Goal: Task Accomplishment & Management: Complete application form

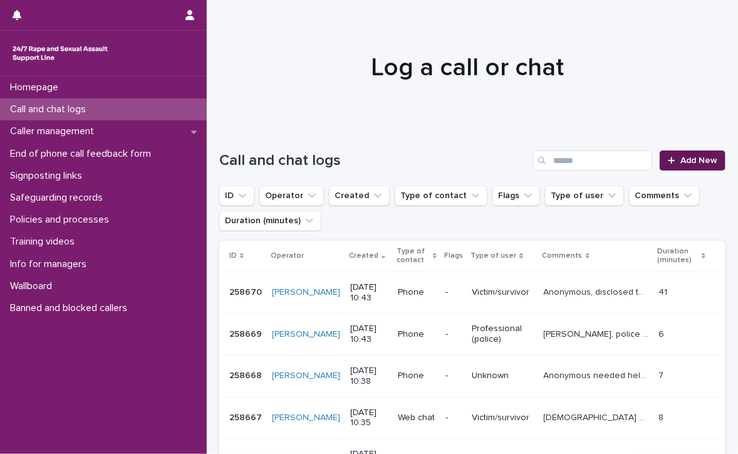
click at [675, 153] on link "Add New" at bounding box center [693, 160] width 66 height 20
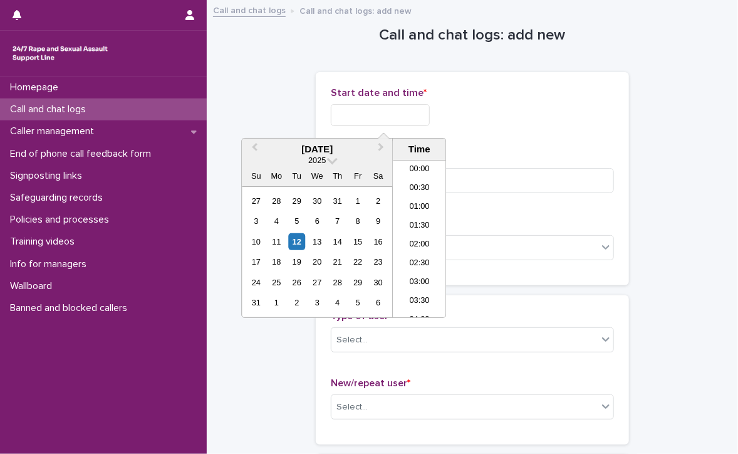
click at [418, 115] on input "text" at bounding box center [380, 115] width 99 height 22
click at [426, 234] on li "10:30" at bounding box center [419, 238] width 53 height 19
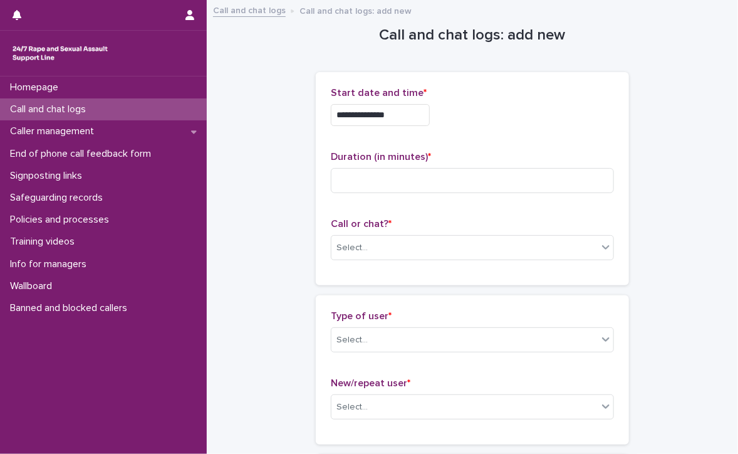
click at [423, 127] on div "**********" at bounding box center [472, 111] width 283 height 49
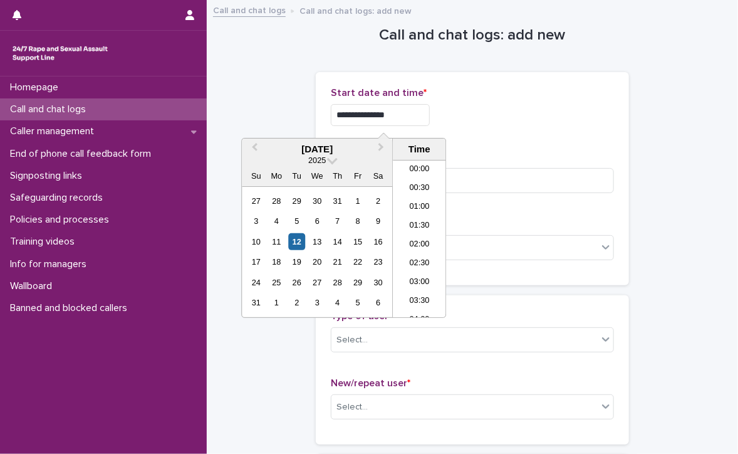
click at [417, 112] on input "**********" at bounding box center [380, 115] width 99 height 22
type input "**********"
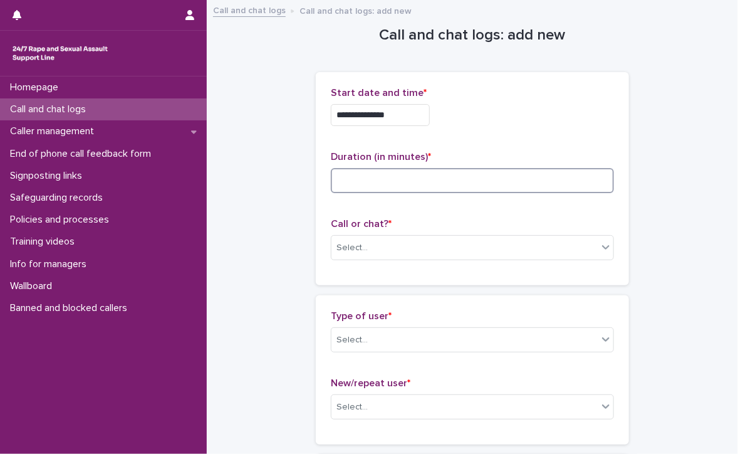
click at [492, 190] on input at bounding box center [472, 180] width 283 height 25
type input "*"
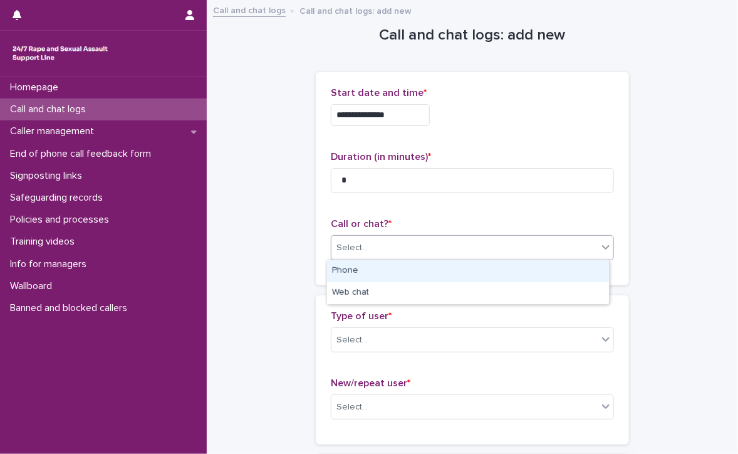
click at [466, 235] on div "Select..." at bounding box center [472, 247] width 283 height 25
click at [392, 266] on div "Phone" at bounding box center [468, 271] width 282 height 22
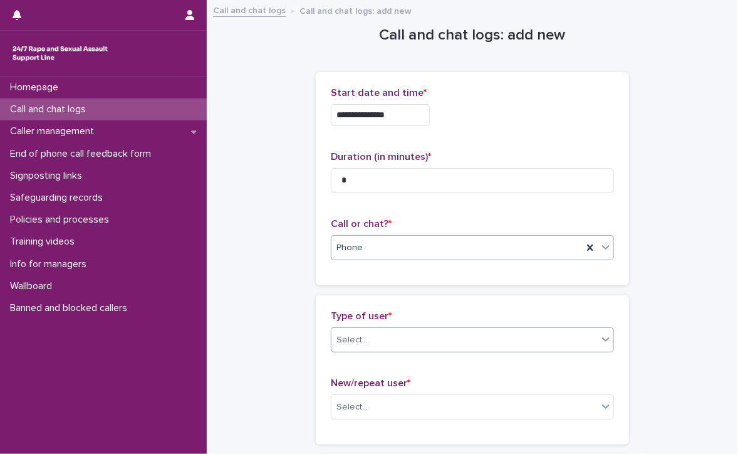
click at [396, 338] on div "Select..." at bounding box center [464, 340] width 266 height 21
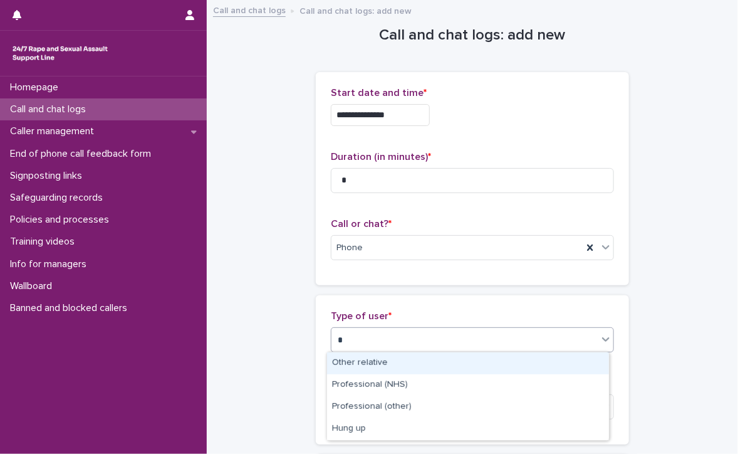
type input "**"
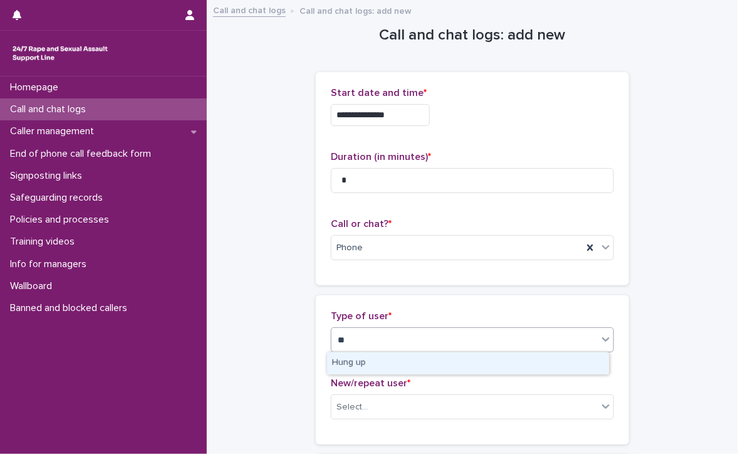
click at [397, 361] on div "Hung up" at bounding box center [468, 363] width 282 height 22
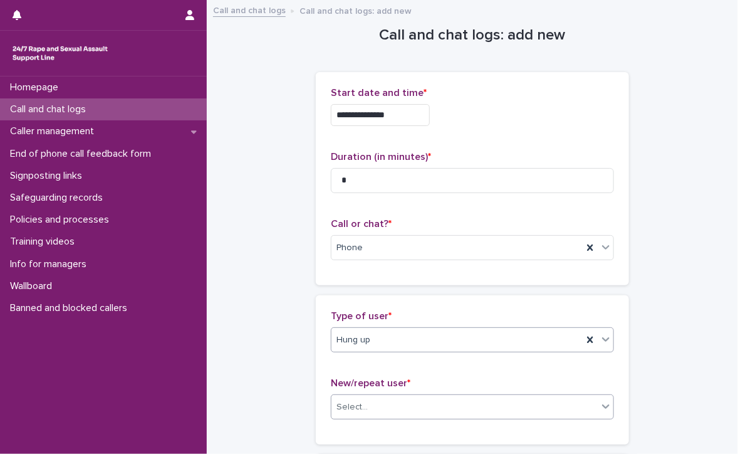
click at [386, 400] on div "Select..." at bounding box center [464, 407] width 266 height 21
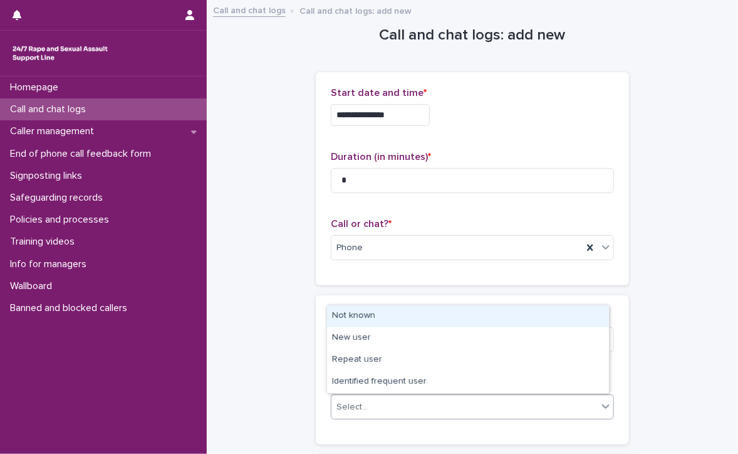
click at [392, 310] on div "Not known" at bounding box center [468, 316] width 282 height 22
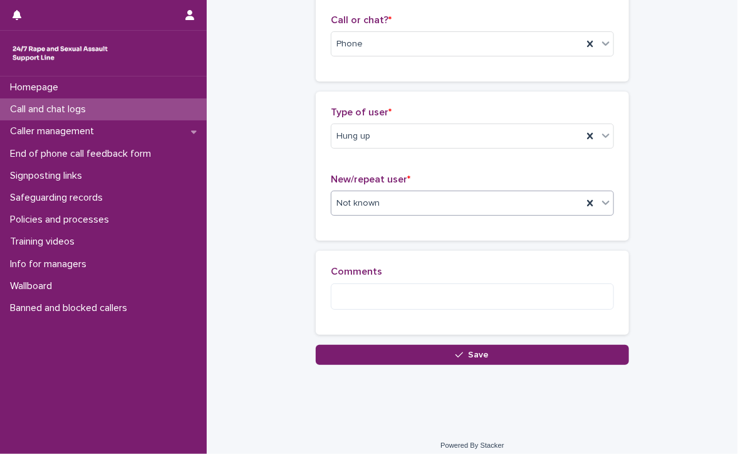
scroll to position [212, 0]
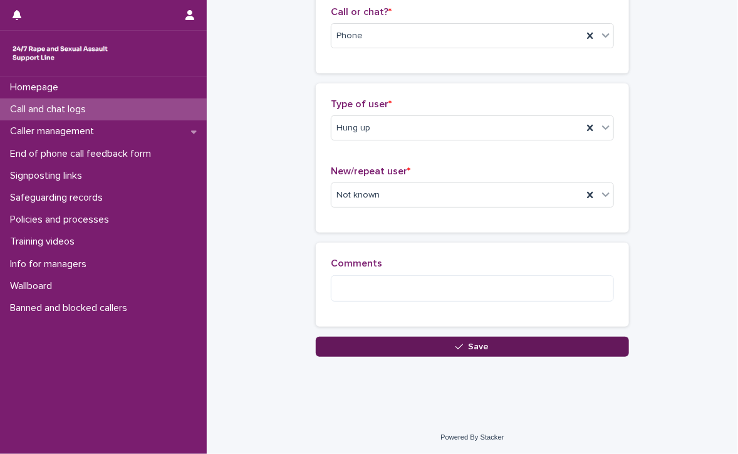
click at [381, 338] on button "Save" at bounding box center [472, 346] width 313 height 20
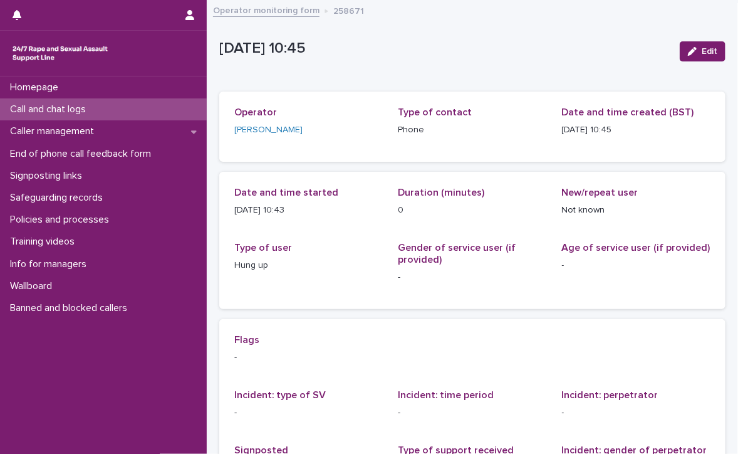
drag, startPoint x: 147, startPoint y: 86, endPoint x: 28, endPoint y: 103, distance: 120.2
click at [28, 103] on p "Call and chat logs" at bounding box center [50, 109] width 91 height 12
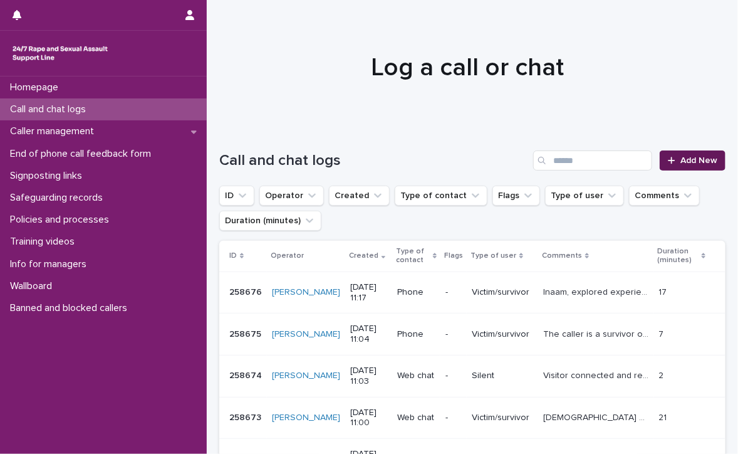
click at [681, 156] on span "Add New" at bounding box center [698, 160] width 37 height 9
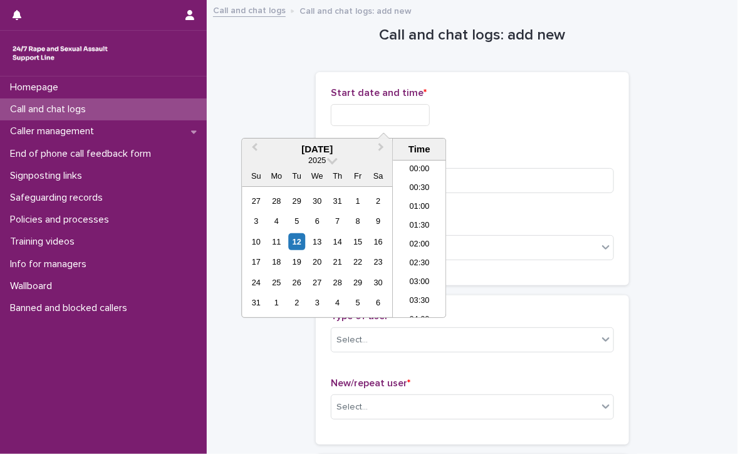
click at [426, 115] on input "text" at bounding box center [380, 115] width 99 height 22
click at [416, 215] on li "10:30" at bounding box center [419, 220] width 53 height 19
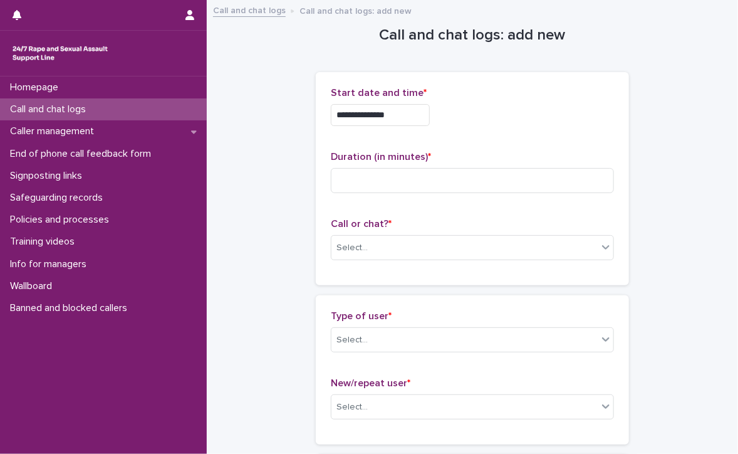
click at [405, 119] on input "**********" at bounding box center [380, 115] width 99 height 22
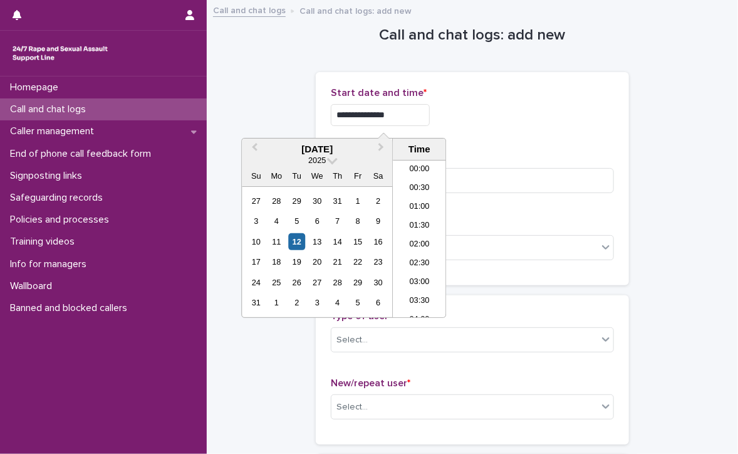
scroll to position [326, 0]
type input "**********"
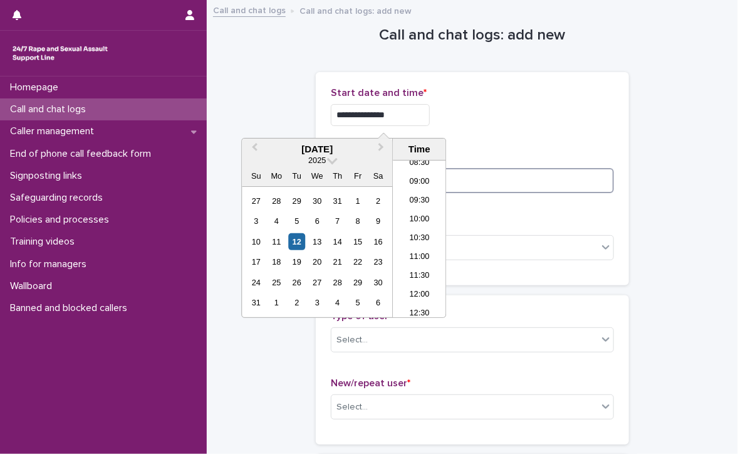
click at [481, 180] on input at bounding box center [472, 180] width 283 height 25
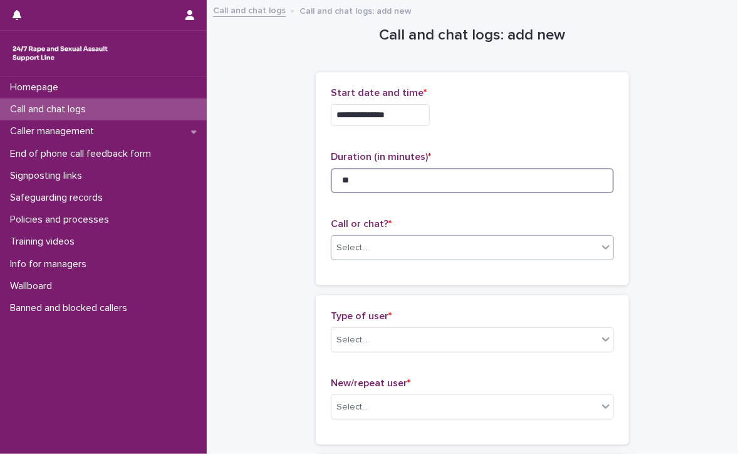
type input "**"
click at [399, 243] on div "Select..." at bounding box center [464, 247] width 266 height 21
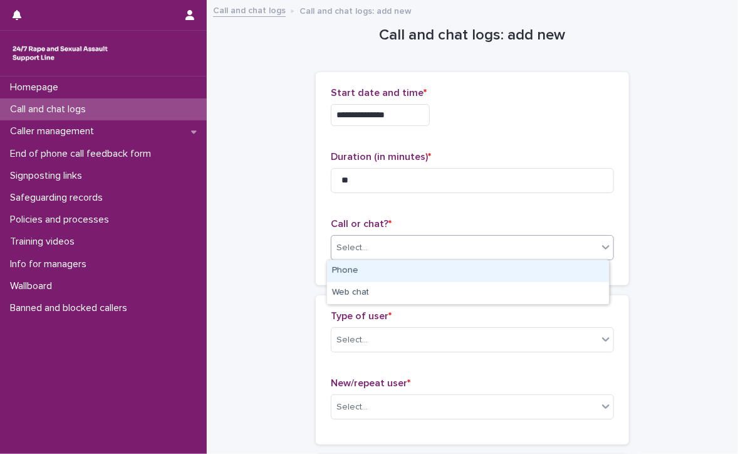
click at [356, 275] on div "Phone" at bounding box center [468, 271] width 282 height 22
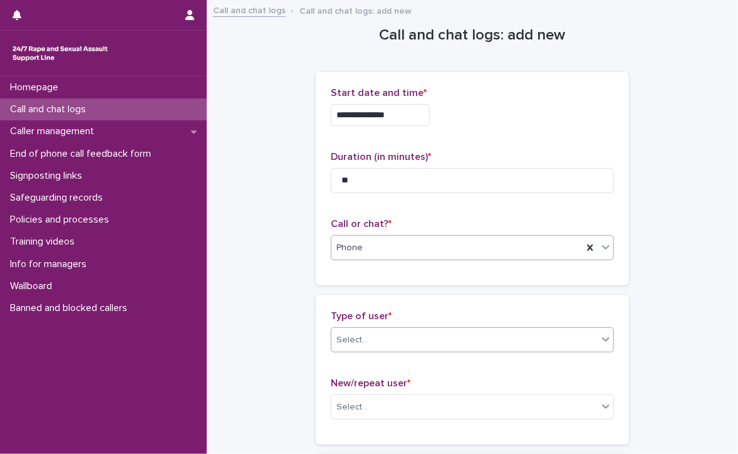
click at [375, 333] on div "Select..." at bounding box center [464, 340] width 266 height 21
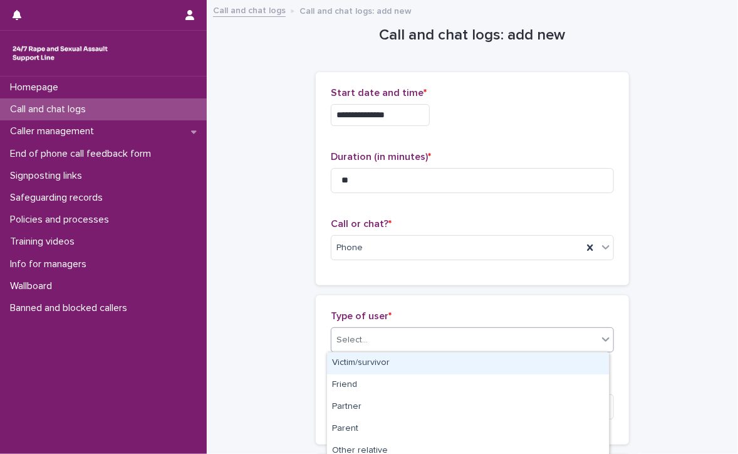
click at [383, 360] on div "Victim/survivor" at bounding box center [468, 363] width 282 height 22
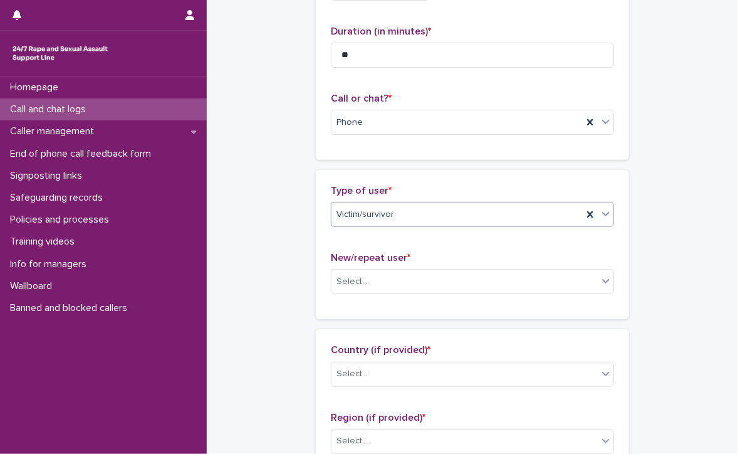
scroll to position [125, 0]
click at [348, 276] on div "Select..." at bounding box center [351, 281] width 31 height 13
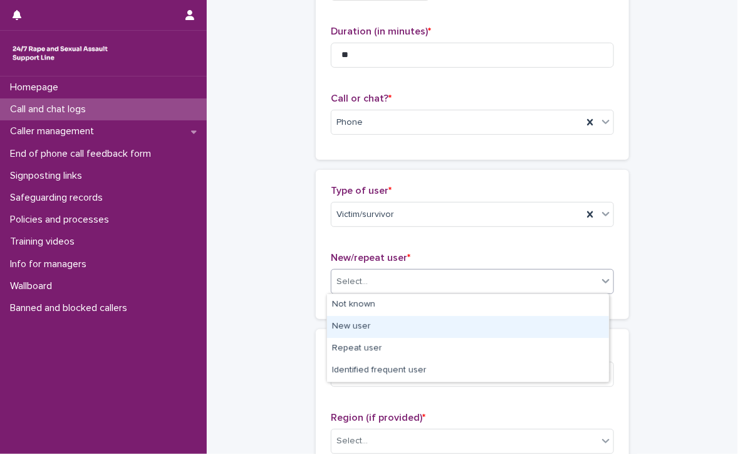
click at [370, 325] on div "New user" at bounding box center [468, 327] width 282 height 22
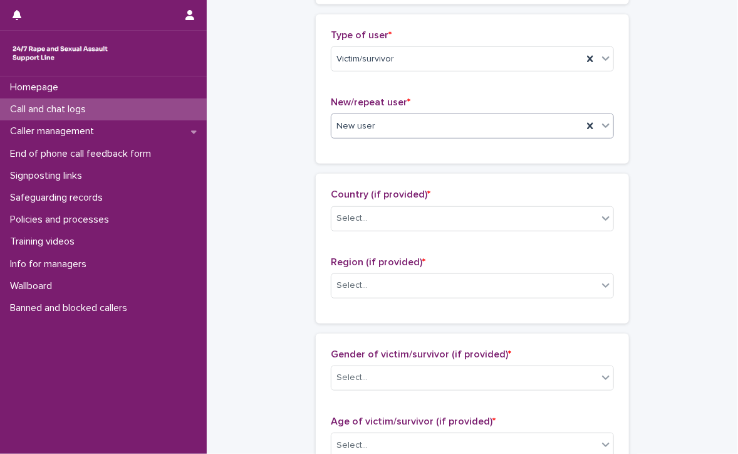
scroll to position [313, 0]
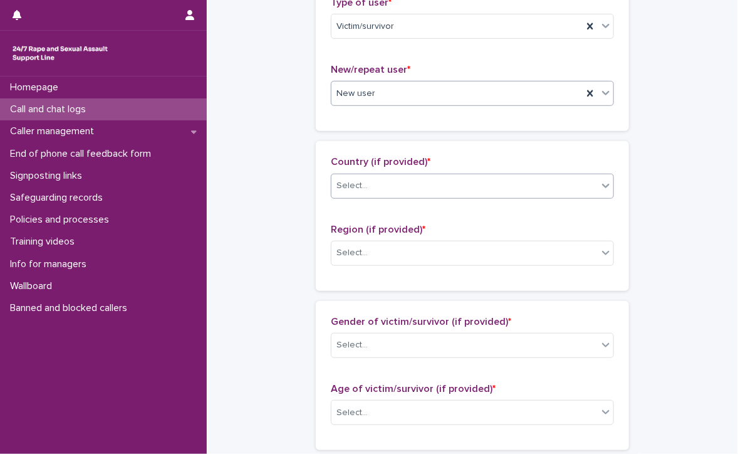
click at [345, 180] on div "Select..." at bounding box center [351, 185] width 31 height 13
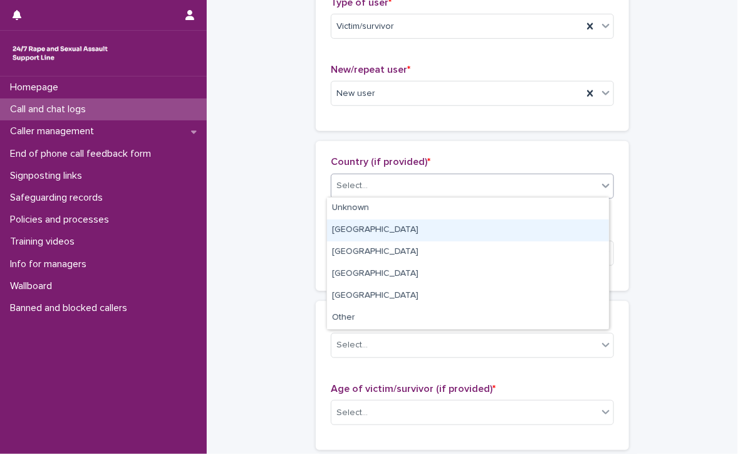
click at [347, 225] on div "[GEOGRAPHIC_DATA]" at bounding box center [468, 230] width 282 height 22
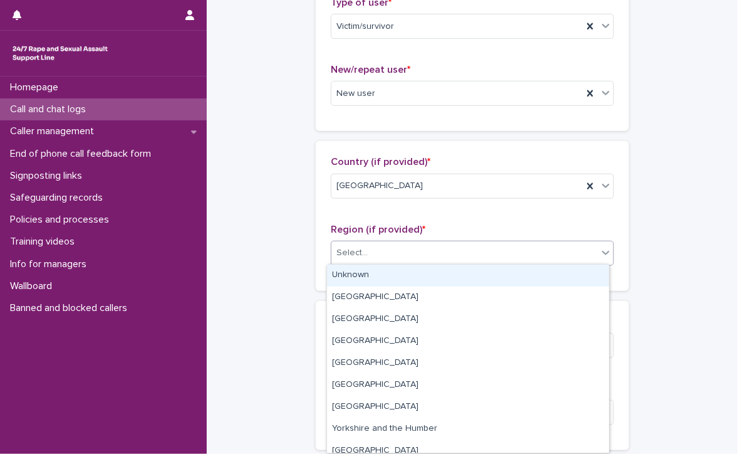
click at [390, 252] on div "Select..." at bounding box center [464, 252] width 266 height 21
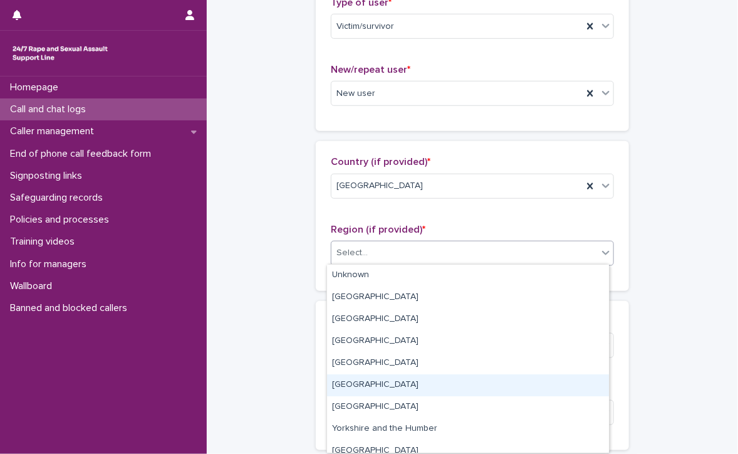
click at [361, 382] on div "[GEOGRAPHIC_DATA]" at bounding box center [468, 385] width 282 height 22
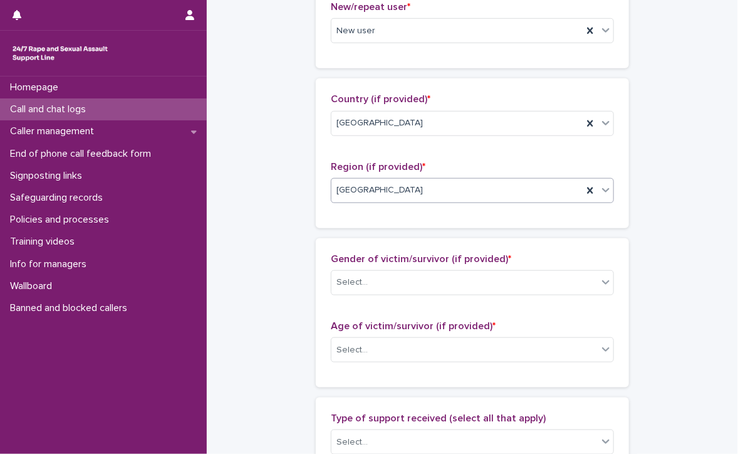
scroll to position [376, 0]
click at [395, 281] on div "Select..." at bounding box center [464, 282] width 266 height 21
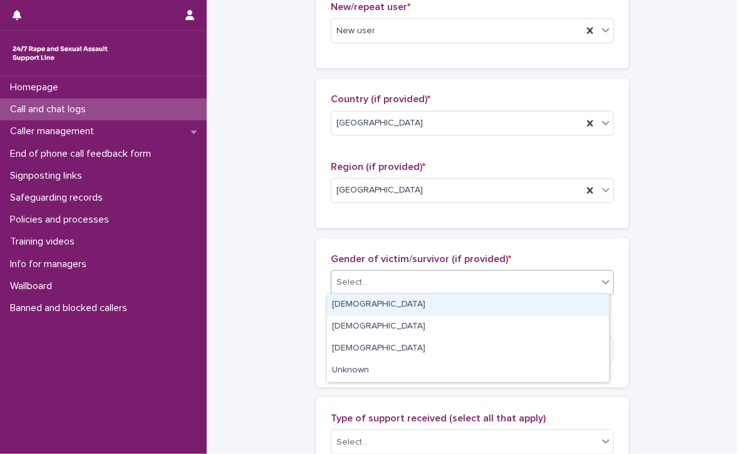
click at [374, 303] on div "[DEMOGRAPHIC_DATA]" at bounding box center [468, 305] width 282 height 22
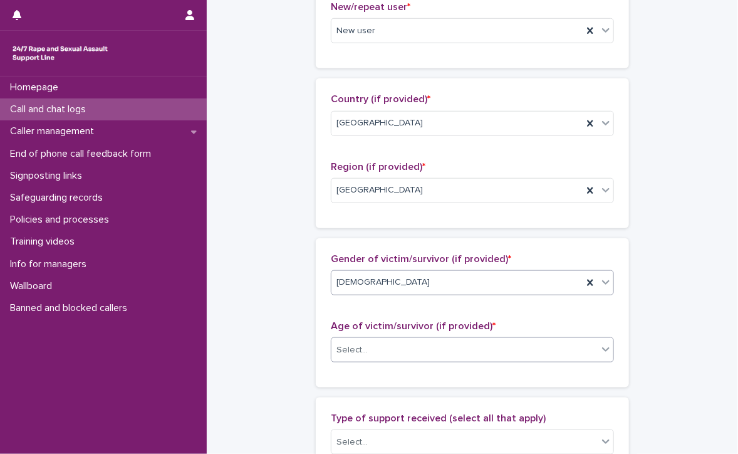
click at [371, 341] on div "Select..." at bounding box center [464, 350] width 266 height 21
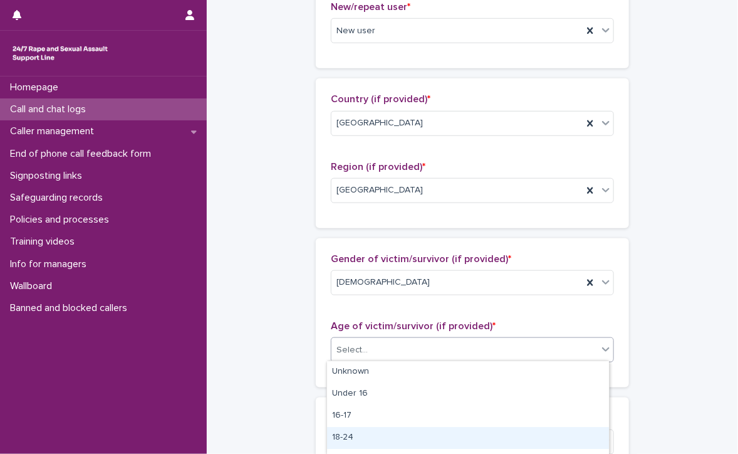
click at [353, 437] on div "18-24" at bounding box center [468, 438] width 282 height 22
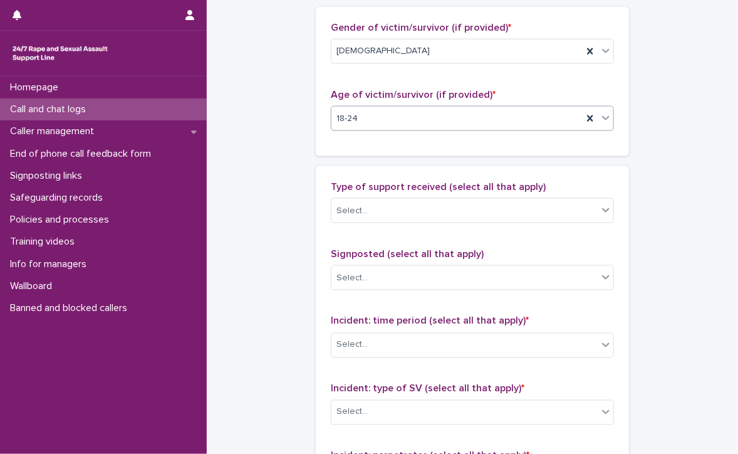
scroll to position [627, 0]
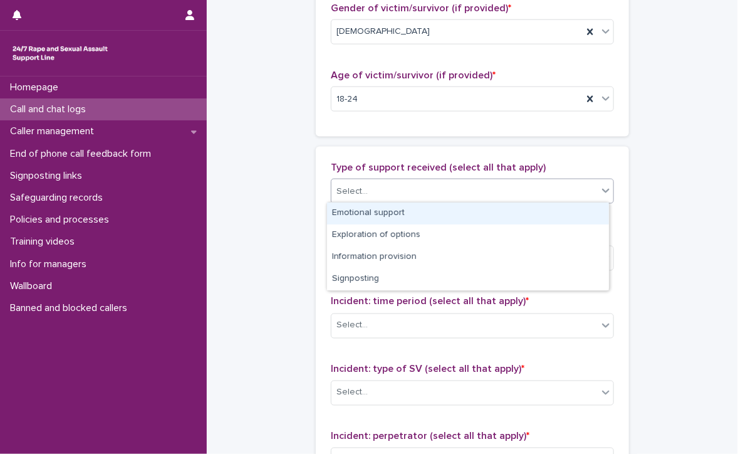
click at [367, 183] on div "Select..." at bounding box center [464, 191] width 266 height 21
click at [479, 212] on div "Emotional support" at bounding box center [468, 213] width 282 height 22
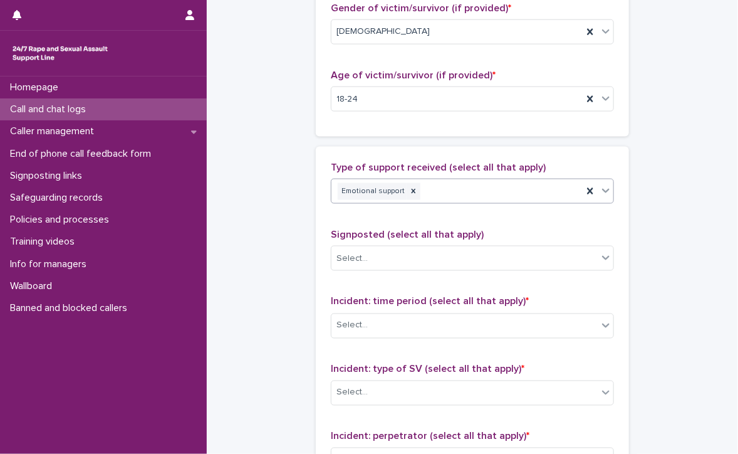
click at [519, 182] on div "Emotional support" at bounding box center [456, 191] width 251 height 22
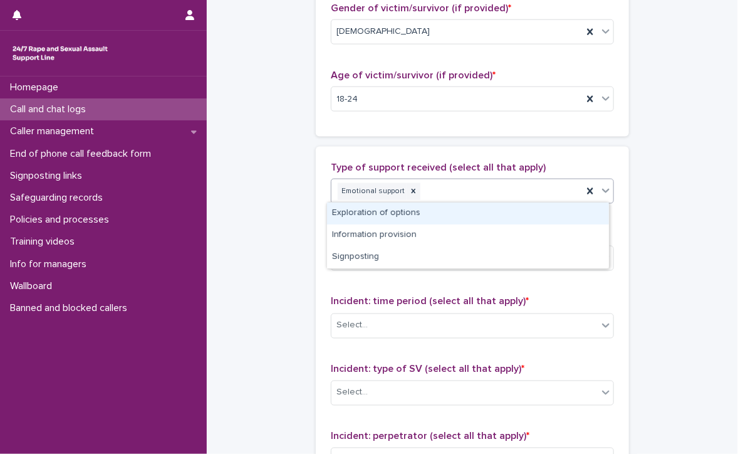
click at [521, 211] on div "Exploration of options" at bounding box center [468, 213] width 282 height 22
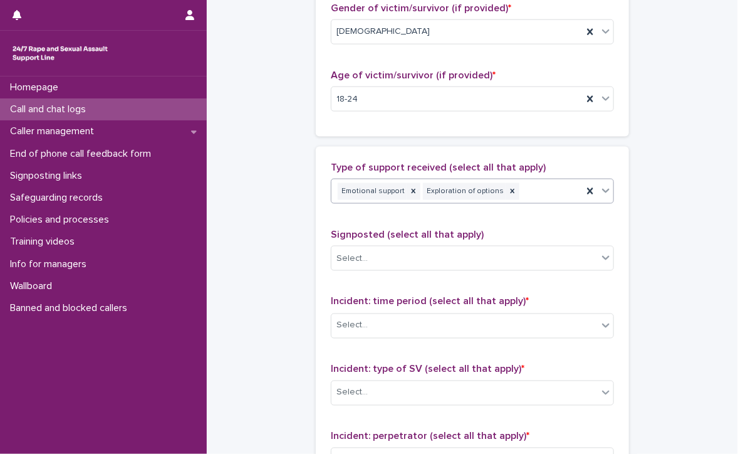
click at [524, 189] on div "Emotional support Exploration of options" at bounding box center [456, 191] width 251 height 22
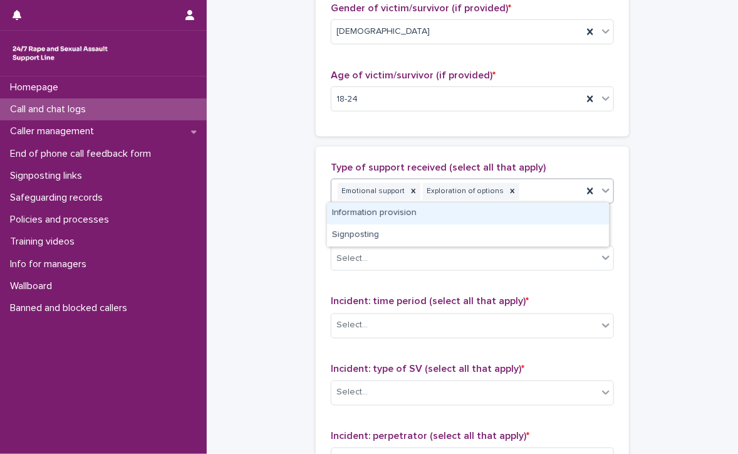
click at [523, 212] on div "Information provision" at bounding box center [468, 213] width 282 height 22
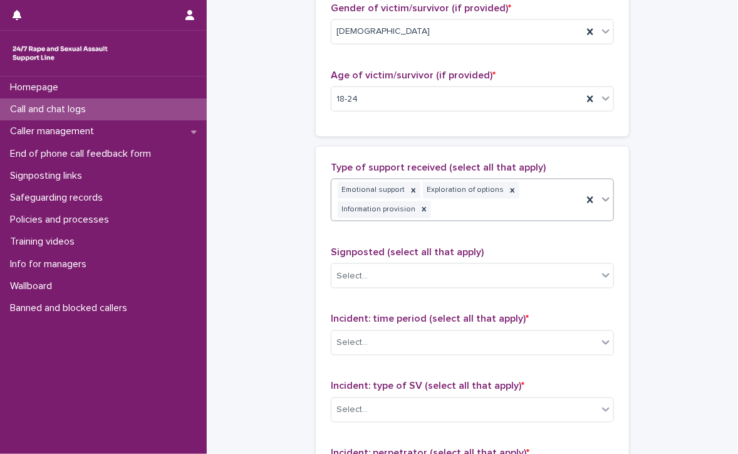
scroll to position [635, 0]
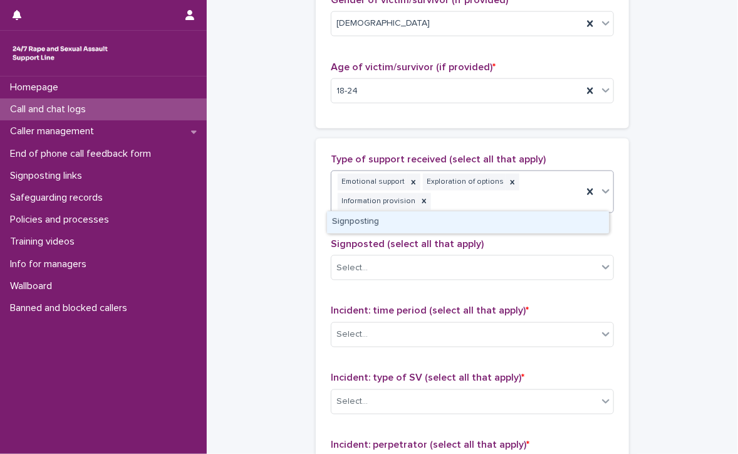
click at [529, 182] on div "Emotional support Exploration of options Information provision" at bounding box center [456, 191] width 251 height 41
click at [528, 223] on div "Signposting" at bounding box center [468, 222] width 282 height 22
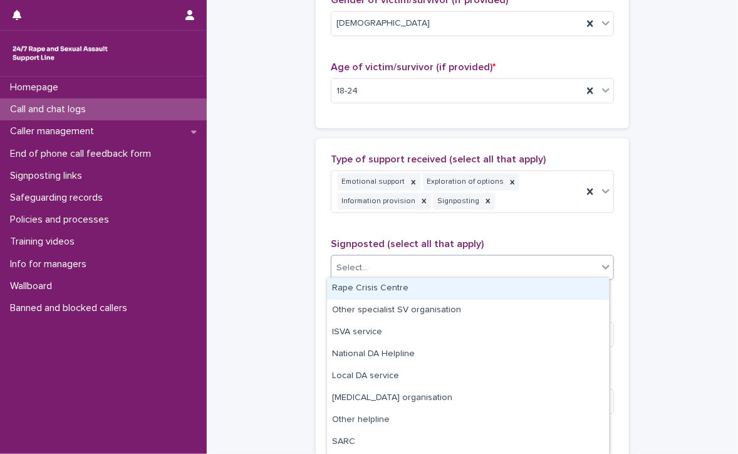
click at [370, 257] on div "Select..." at bounding box center [464, 267] width 266 height 21
click at [415, 285] on div "Rape Crisis Centre" at bounding box center [468, 289] width 282 height 22
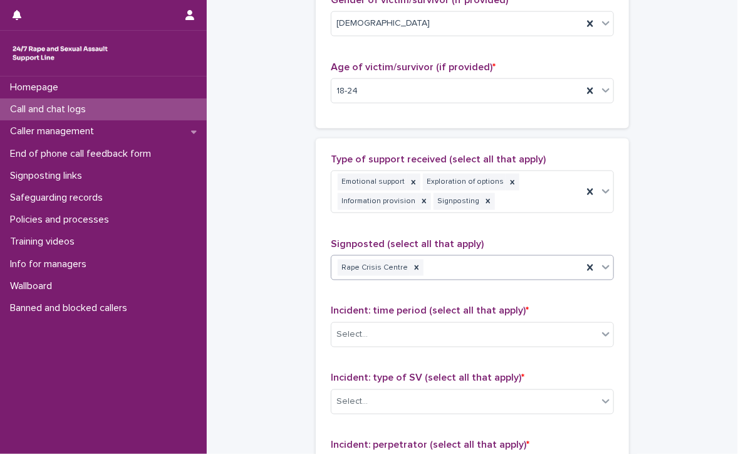
click at [481, 270] on div "Rape Crisis Centre" at bounding box center [456, 268] width 251 height 22
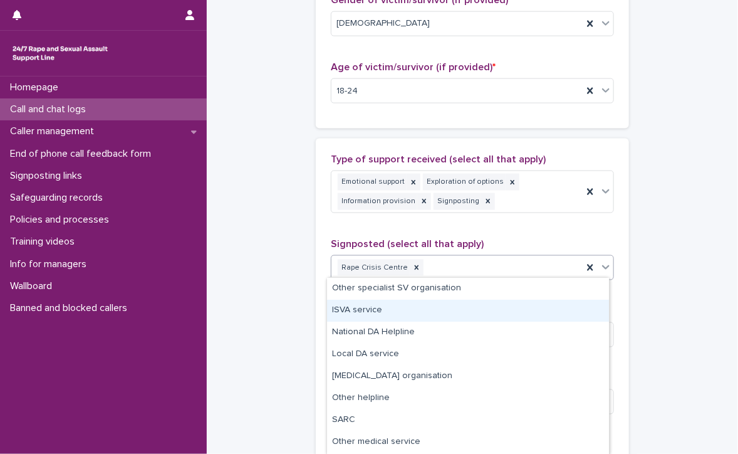
click at [375, 309] on div "ISVA service" at bounding box center [468, 310] width 282 height 22
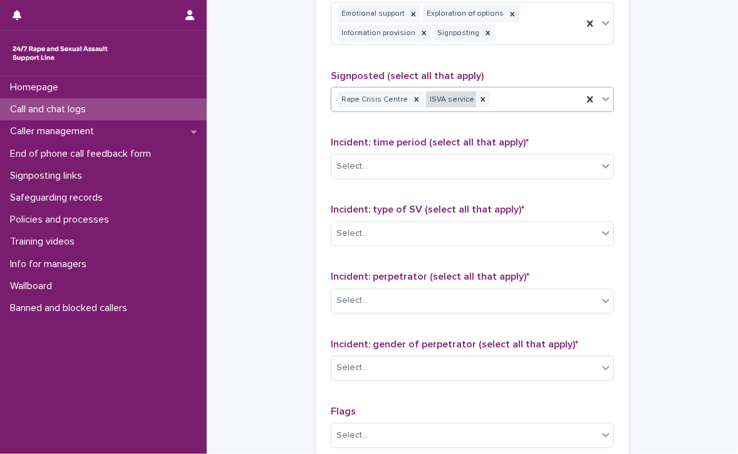
scroll to position [823, 0]
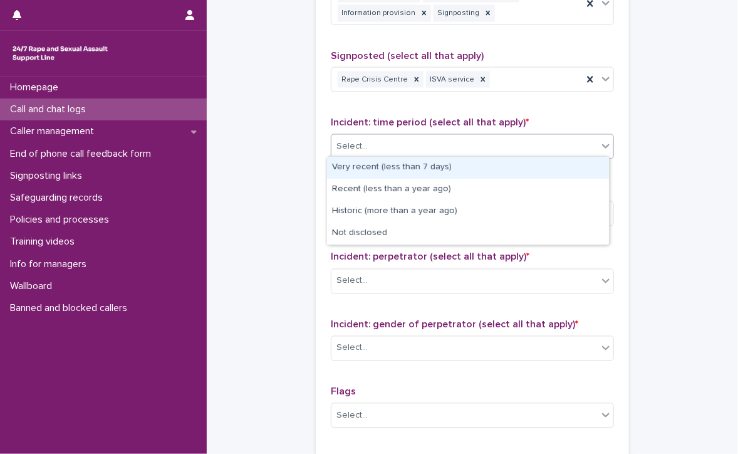
click at [405, 140] on div "Select..." at bounding box center [464, 147] width 266 height 21
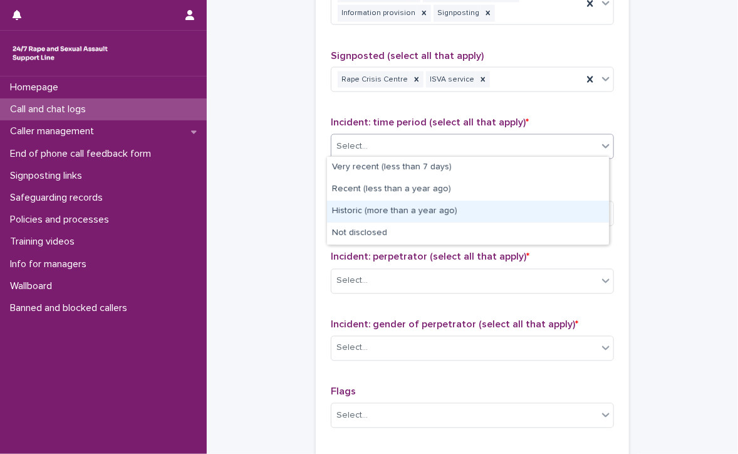
click at [406, 212] on div "Historic (more than a year ago)" at bounding box center [468, 211] width 282 height 22
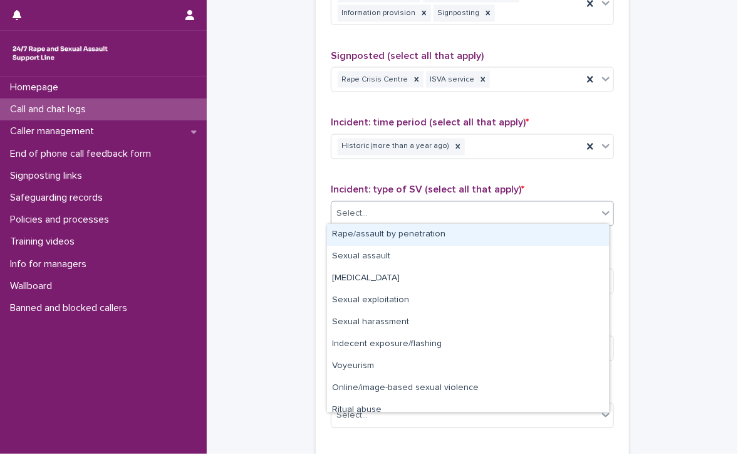
click at [406, 212] on div "Select..." at bounding box center [464, 214] width 266 height 21
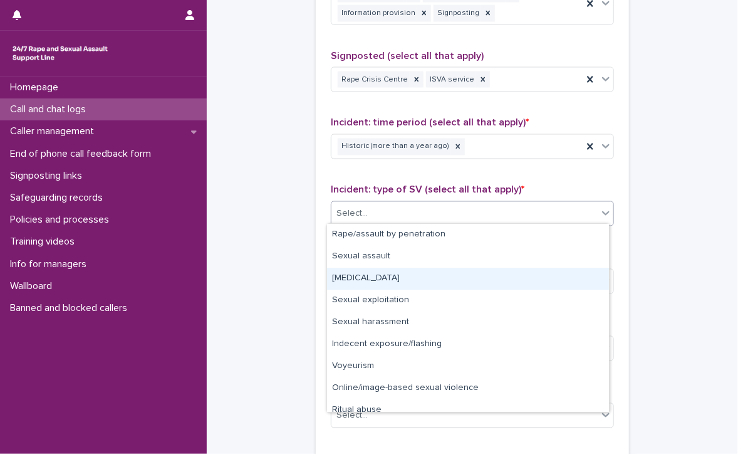
click at [398, 279] on div "[MEDICAL_DATA]" at bounding box center [468, 279] width 282 height 22
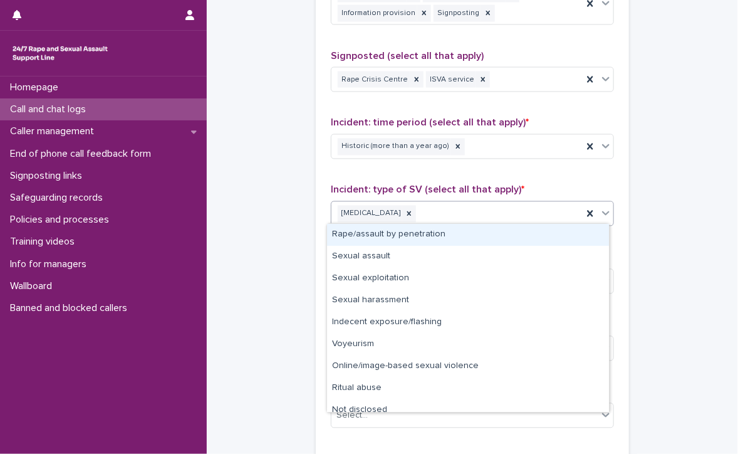
click at [499, 215] on div "[MEDICAL_DATA]" at bounding box center [456, 214] width 251 height 22
click at [429, 235] on div "Rape/assault by penetration" at bounding box center [468, 235] width 282 height 22
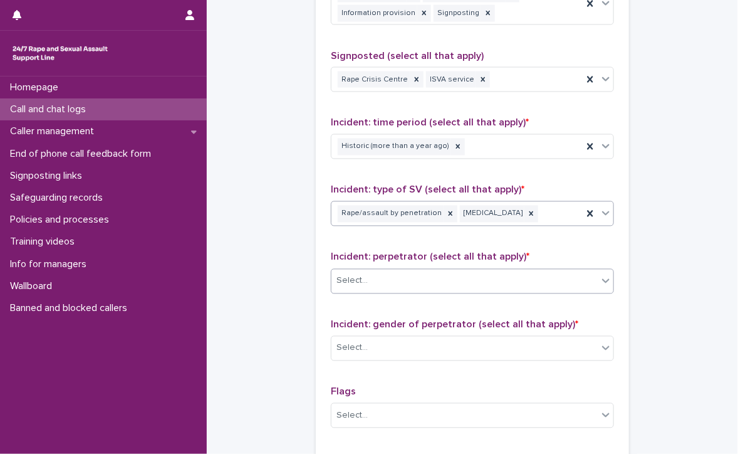
click at [413, 271] on div "Select..." at bounding box center [464, 281] width 266 height 21
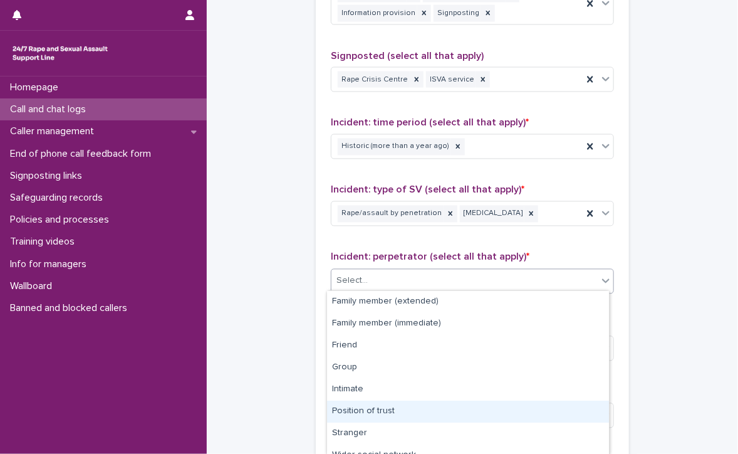
click at [389, 405] on div "Position of trust" at bounding box center [468, 411] width 282 height 22
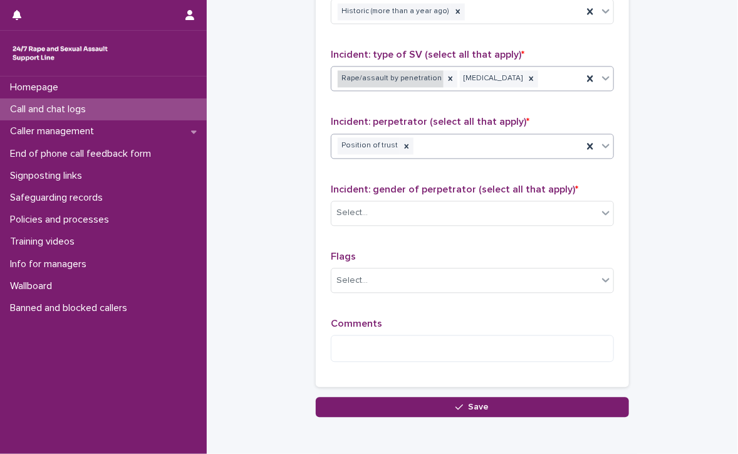
scroll to position [1015, 0]
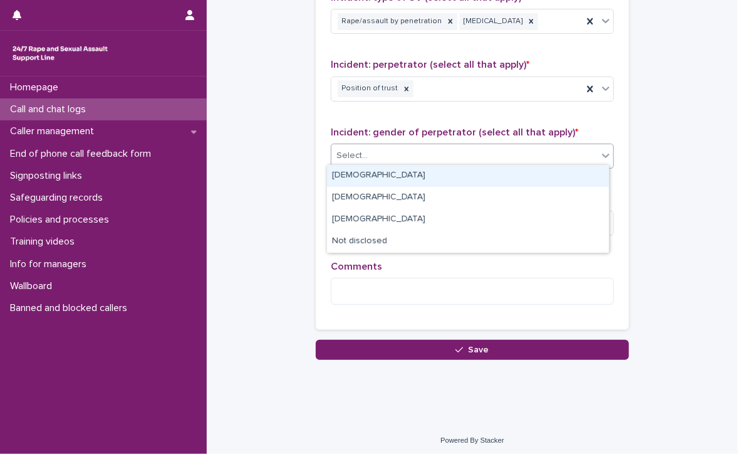
click at [388, 147] on div "Select..." at bounding box center [464, 155] width 266 height 21
click at [381, 172] on div "[DEMOGRAPHIC_DATA]" at bounding box center [468, 176] width 282 height 22
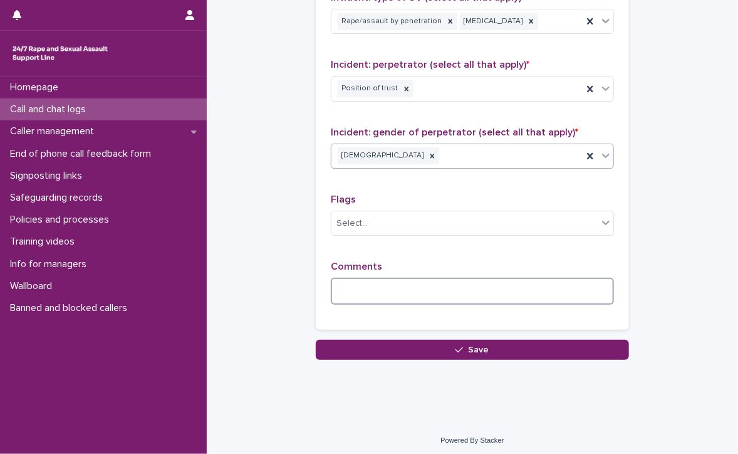
click at [411, 281] on textarea at bounding box center [472, 291] width 283 height 27
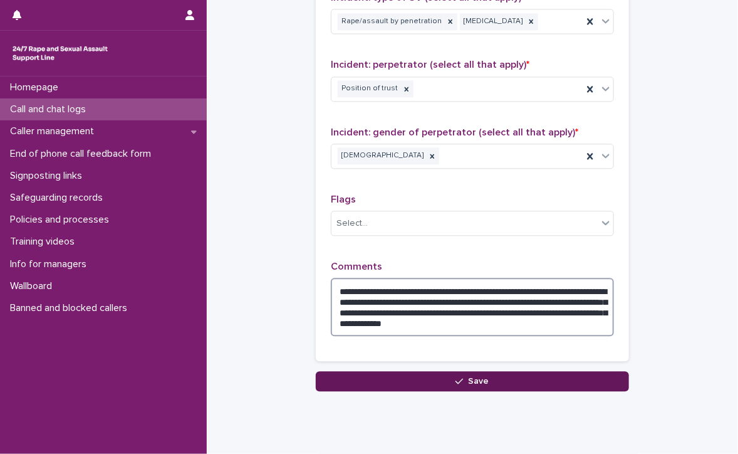
type textarea "**********"
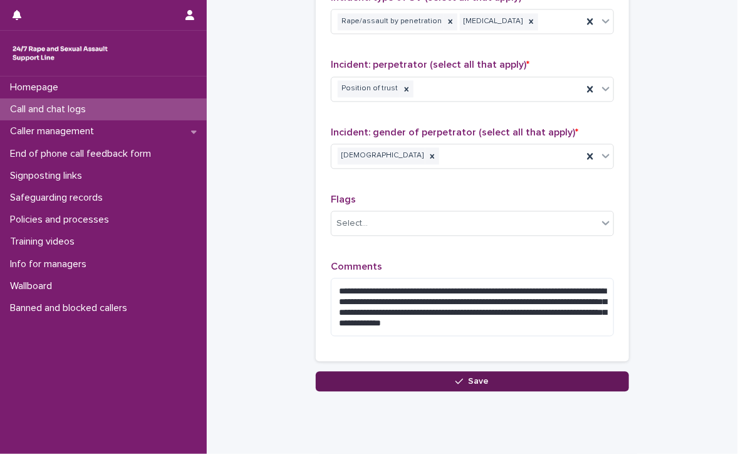
click at [538, 373] on button "Save" at bounding box center [472, 381] width 313 height 20
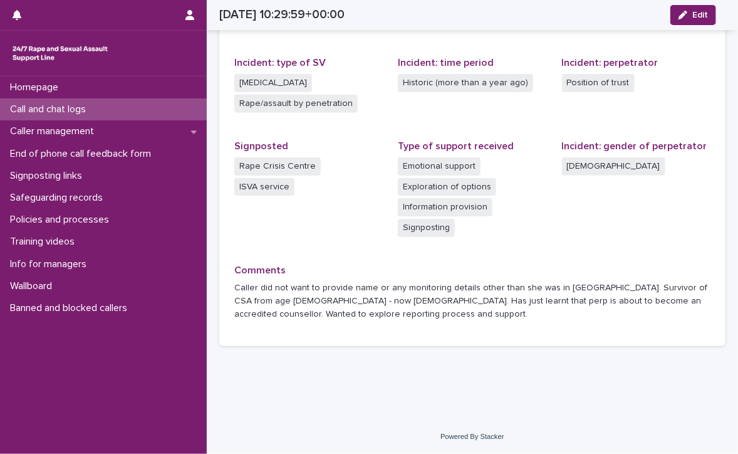
scroll to position [332, 0]
click at [78, 103] on p "Call and chat logs" at bounding box center [50, 109] width 91 height 12
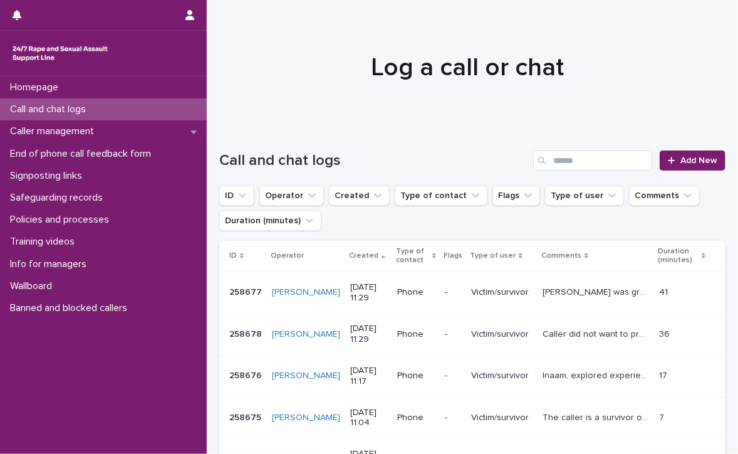
click at [66, 102] on div "Call and chat logs" at bounding box center [103, 109] width 207 height 22
click at [690, 152] on link "Add New" at bounding box center [693, 160] width 66 height 20
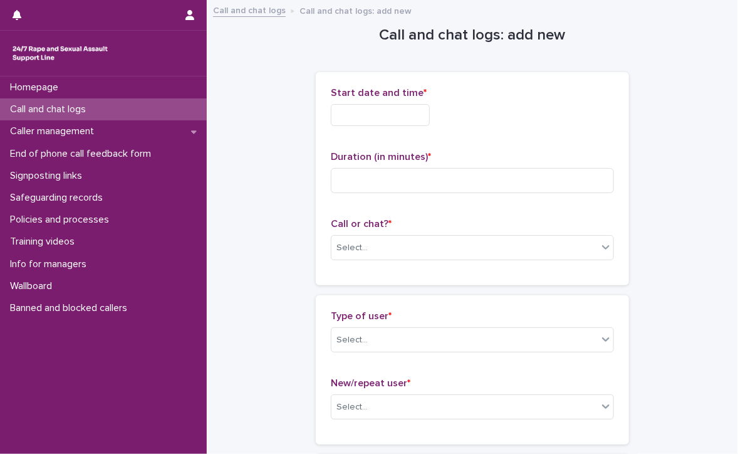
click at [388, 110] on input "text" at bounding box center [380, 115] width 99 height 22
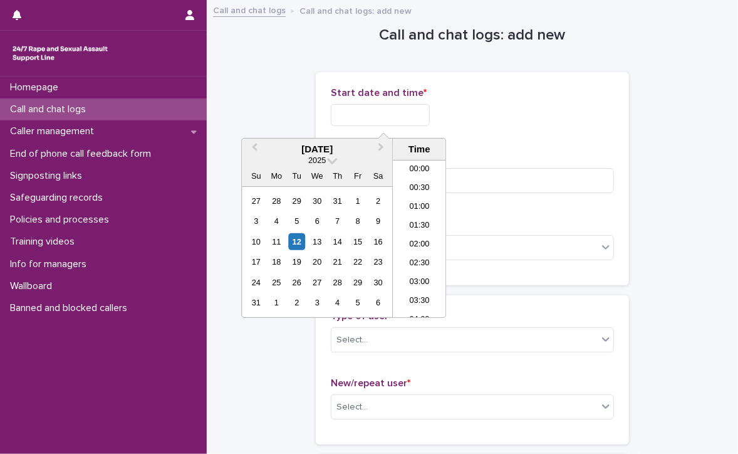
scroll to position [363, 0]
click at [406, 234] on li "11:30" at bounding box center [419, 238] width 53 height 19
click at [403, 113] on input "**********" at bounding box center [380, 115] width 99 height 22
type input "**********"
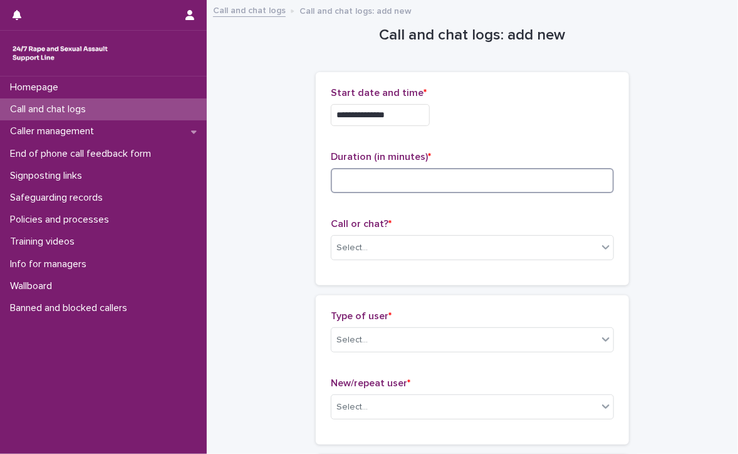
click at [529, 180] on input at bounding box center [472, 180] width 283 height 25
click at [506, 178] on input at bounding box center [472, 180] width 283 height 25
type input "**"
click at [434, 252] on div "Select..." at bounding box center [464, 247] width 266 height 21
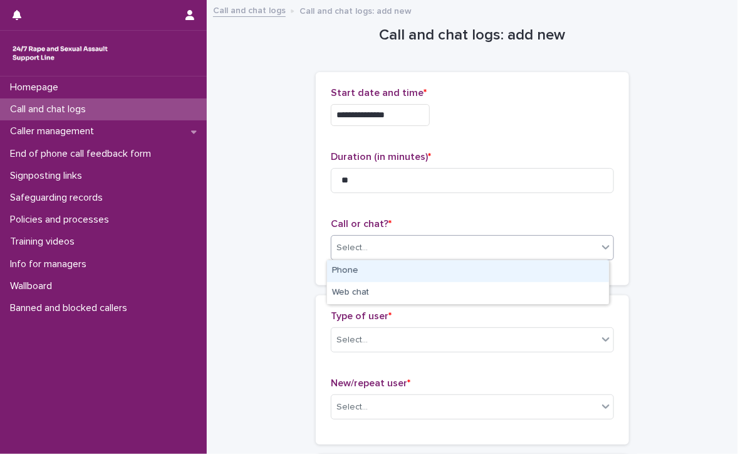
click at [429, 268] on div "Phone" at bounding box center [468, 271] width 282 height 22
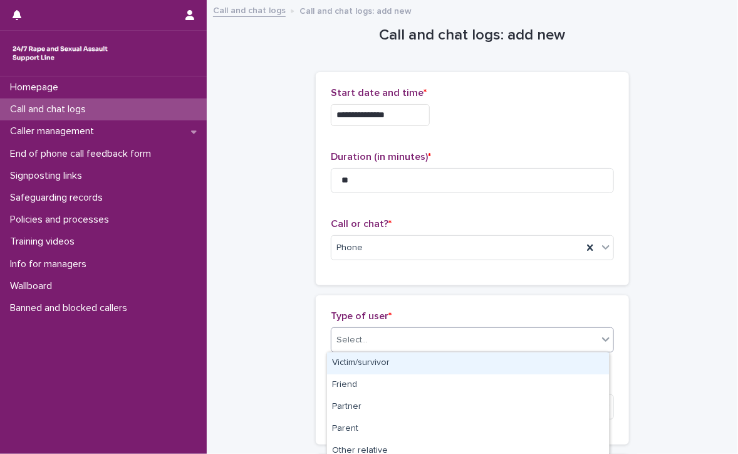
click at [412, 336] on div "Select..." at bounding box center [464, 340] width 266 height 21
click at [358, 363] on div "Victim/survivor" at bounding box center [468, 363] width 282 height 22
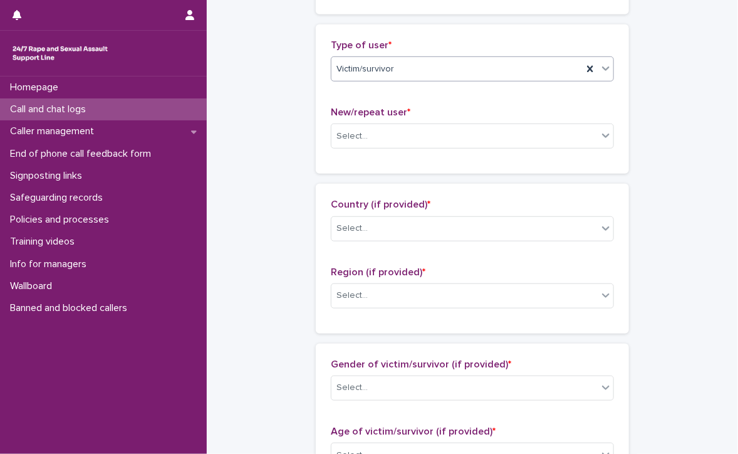
scroll to position [251, 0]
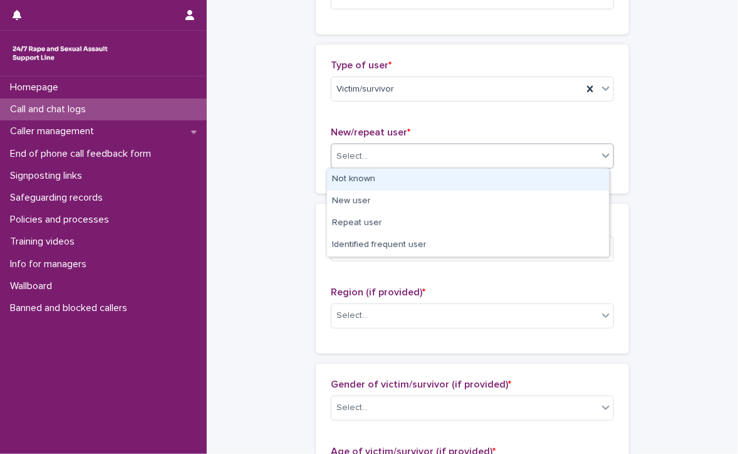
click at [369, 152] on div "Select..." at bounding box center [464, 156] width 266 height 21
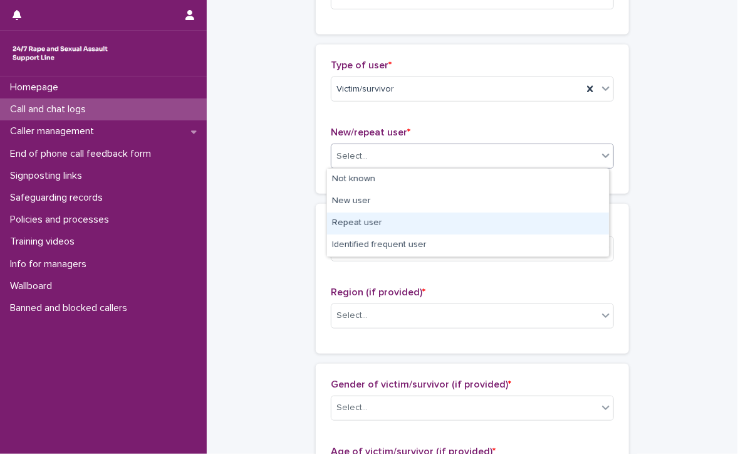
click at [415, 224] on div "Repeat user" at bounding box center [468, 223] width 282 height 22
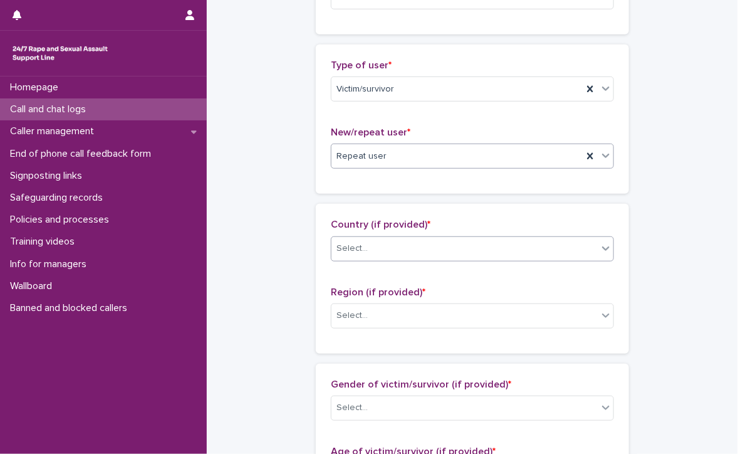
click at [413, 252] on div "Select..." at bounding box center [464, 248] width 266 height 21
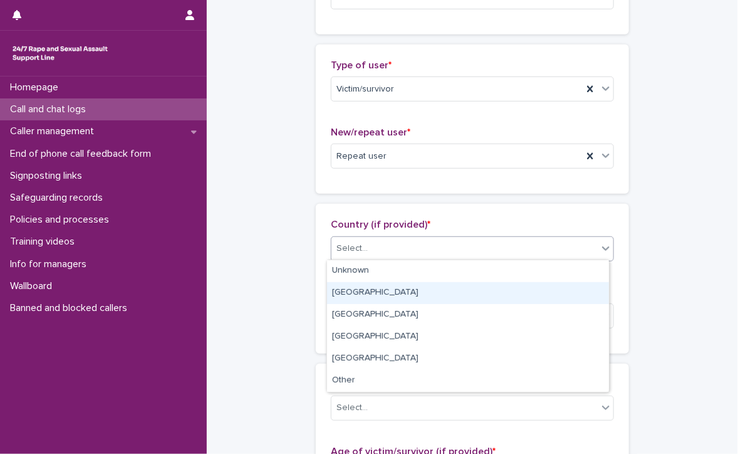
click at [411, 293] on div "[GEOGRAPHIC_DATA]" at bounding box center [468, 293] width 282 height 22
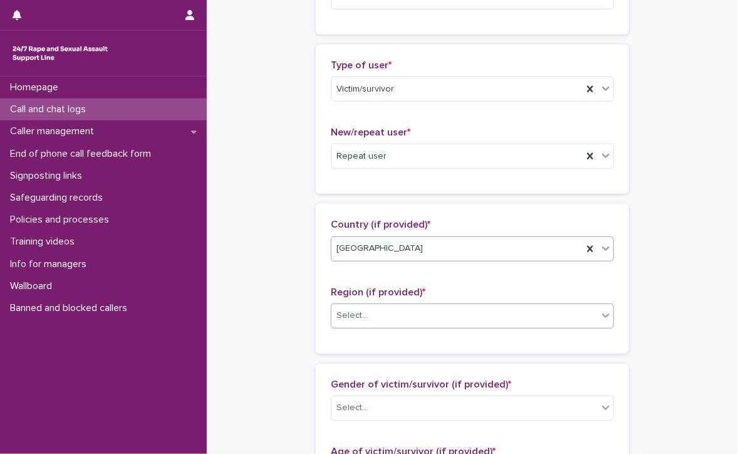
click at [411, 315] on div "Select..." at bounding box center [464, 315] width 266 height 21
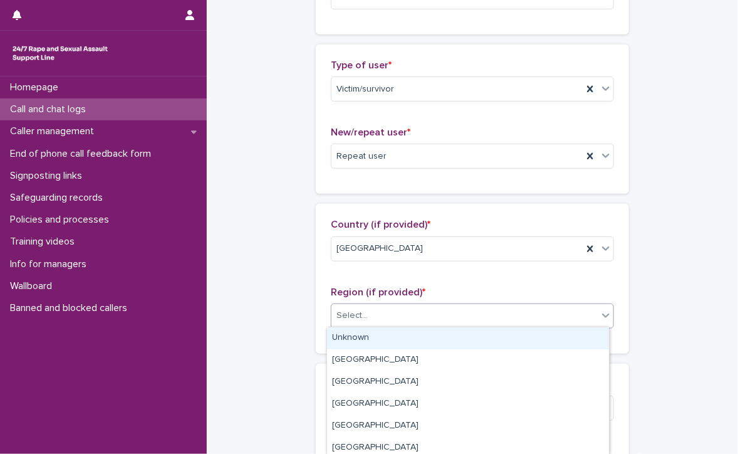
click at [411, 338] on div "Unknown" at bounding box center [468, 338] width 282 height 22
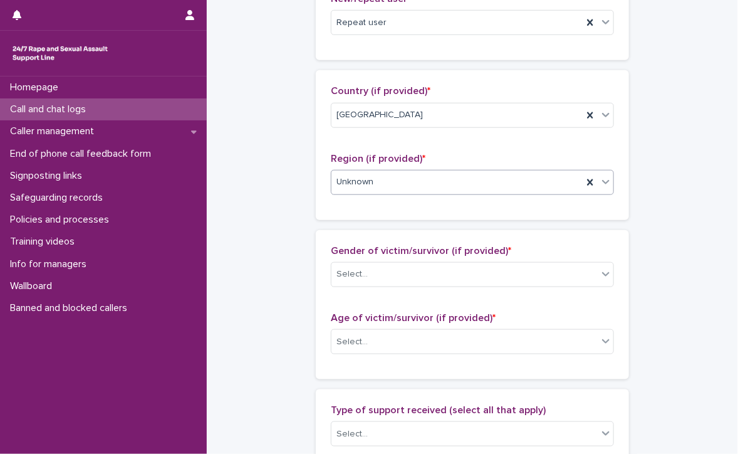
scroll to position [439, 0]
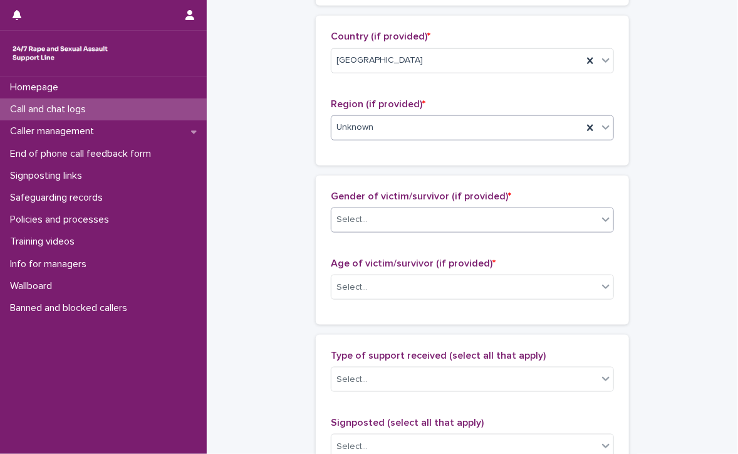
click at [378, 216] on div "Select..." at bounding box center [464, 219] width 266 height 21
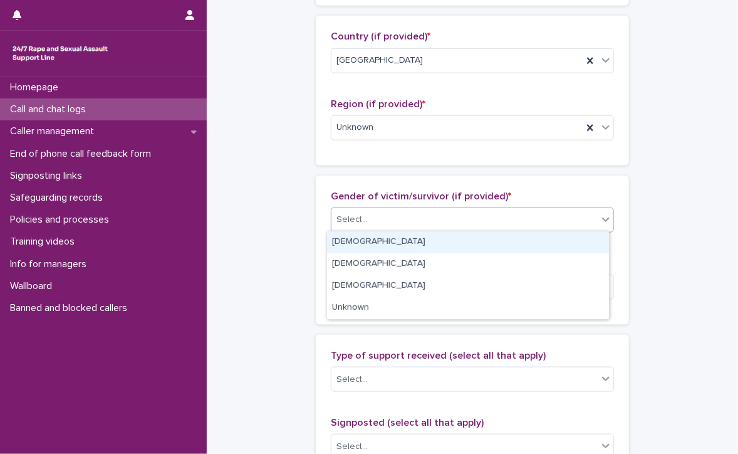
click at [351, 236] on div "[DEMOGRAPHIC_DATA]" at bounding box center [468, 242] width 282 height 22
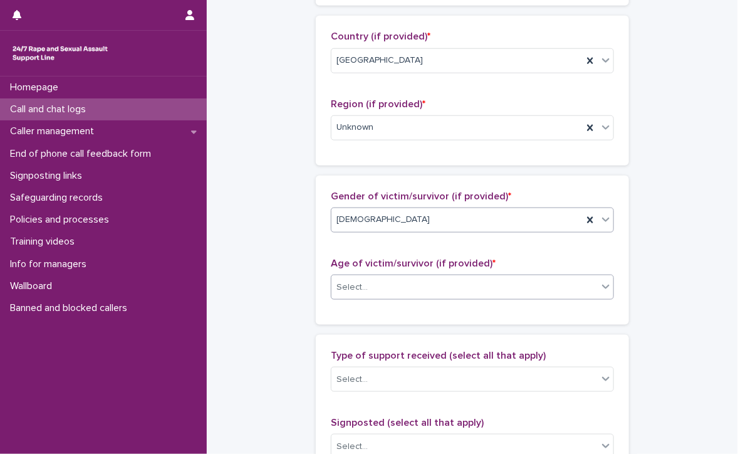
click at [408, 280] on div "Select..." at bounding box center [464, 287] width 266 height 21
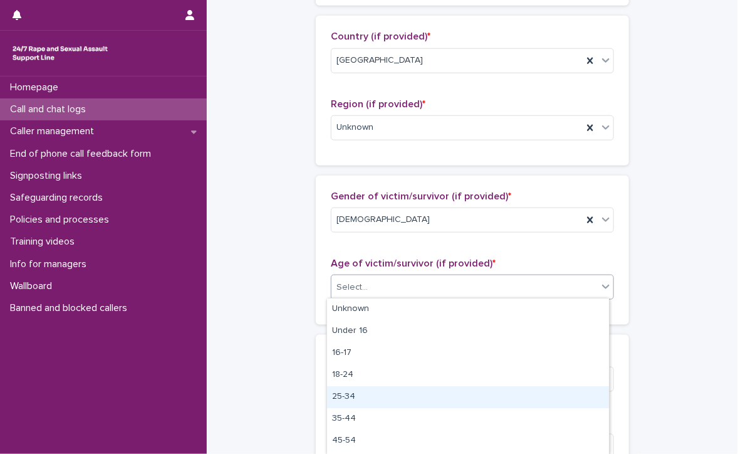
click at [385, 395] on div "25-34" at bounding box center [468, 397] width 282 height 22
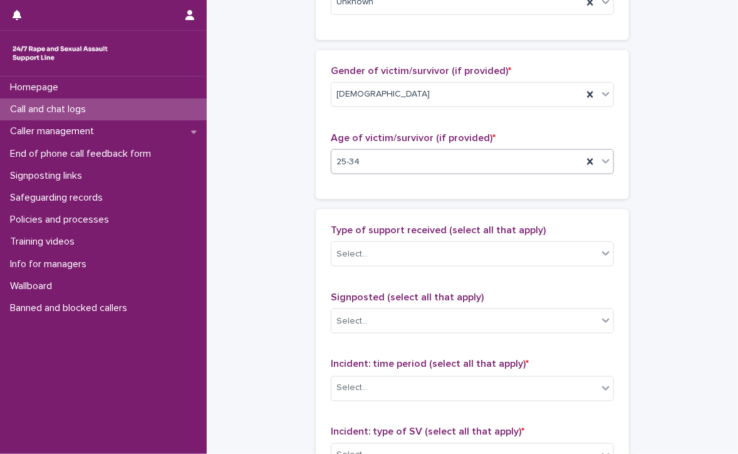
scroll to position [627, 0]
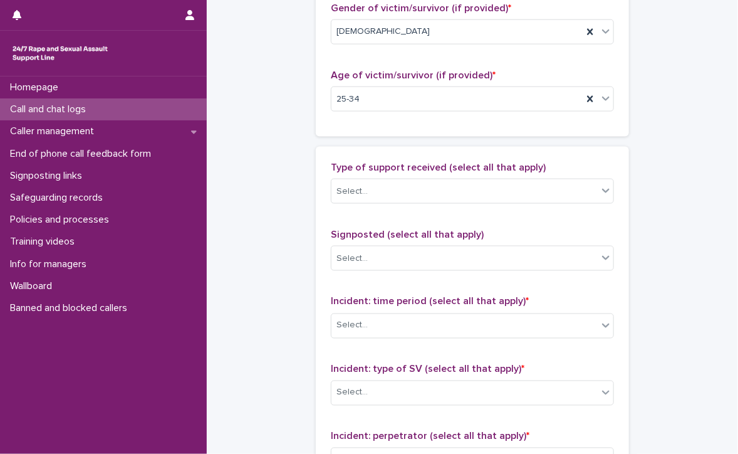
click at [381, 179] on div "Select..." at bounding box center [472, 191] width 283 height 25
click at [361, 188] on div "Select..." at bounding box center [351, 191] width 31 height 13
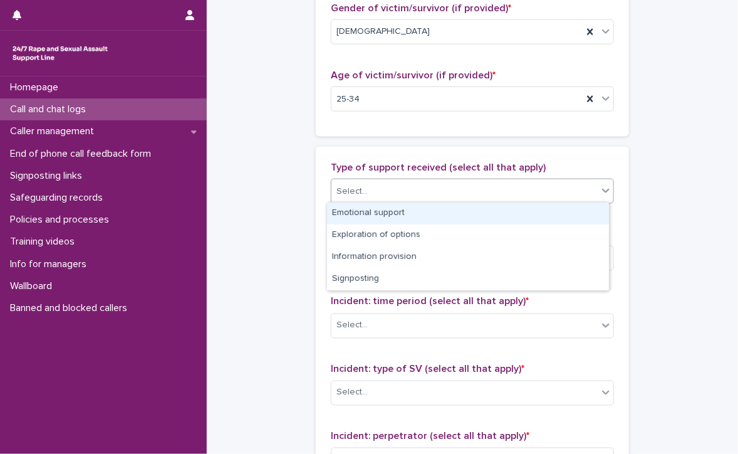
click at [363, 216] on div "Emotional support" at bounding box center [468, 213] width 282 height 22
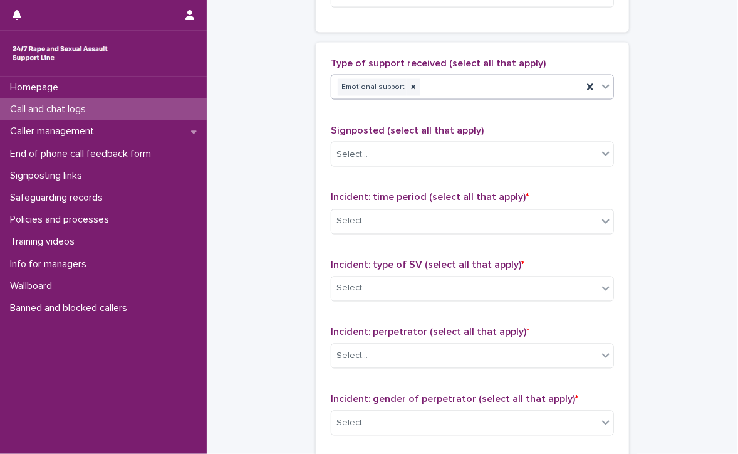
scroll to position [752, 0]
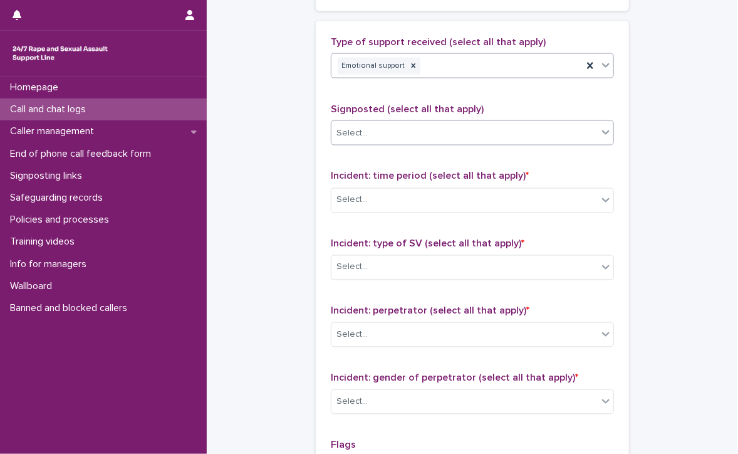
click at [487, 120] on div "Select..." at bounding box center [472, 132] width 283 height 25
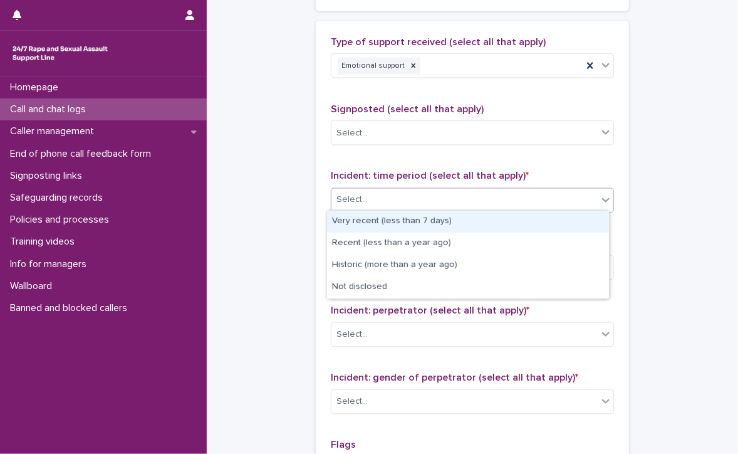
click at [494, 197] on div "Select..." at bounding box center [464, 200] width 266 height 21
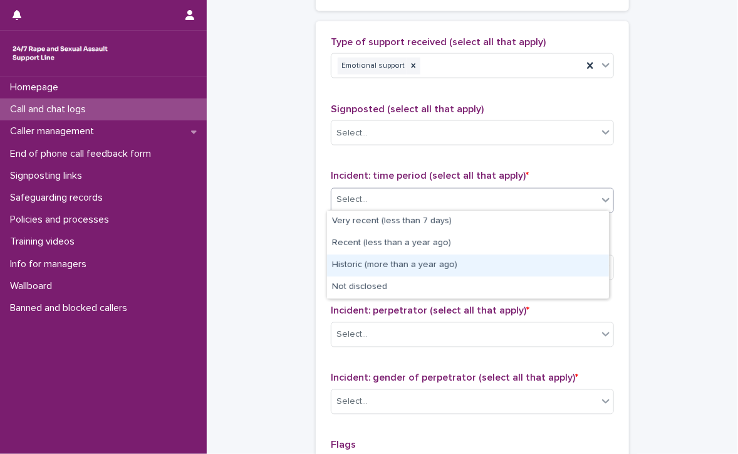
click at [382, 265] on div "Historic (more than a year ago)" at bounding box center [468, 265] width 282 height 22
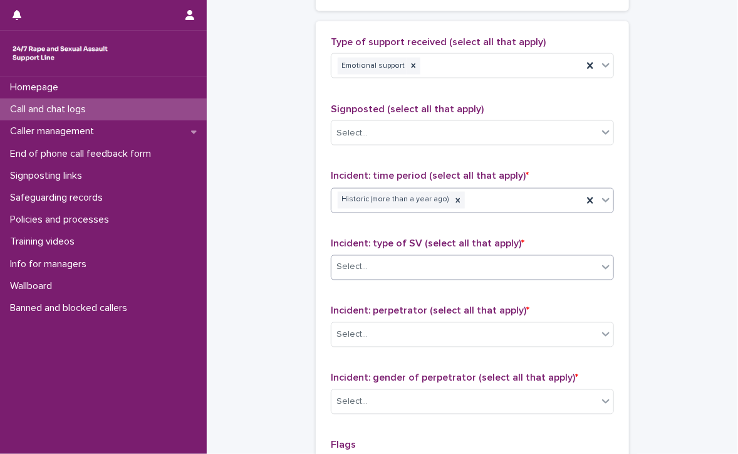
click at [424, 257] on div "Select..." at bounding box center [464, 267] width 266 height 21
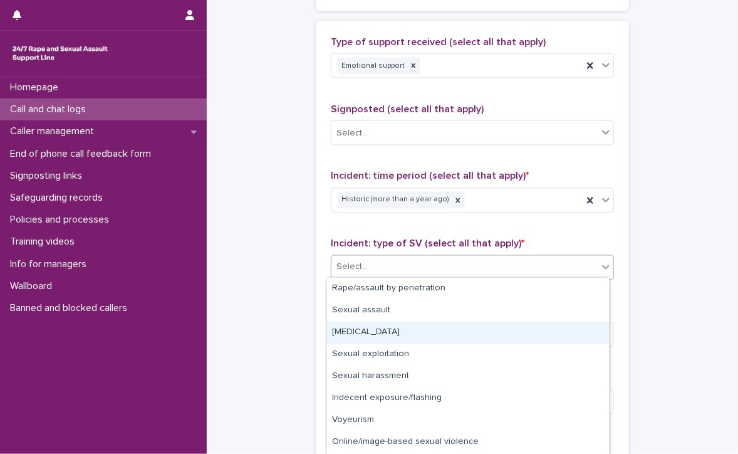
click at [444, 328] on div "[MEDICAL_DATA]" at bounding box center [468, 332] width 282 height 22
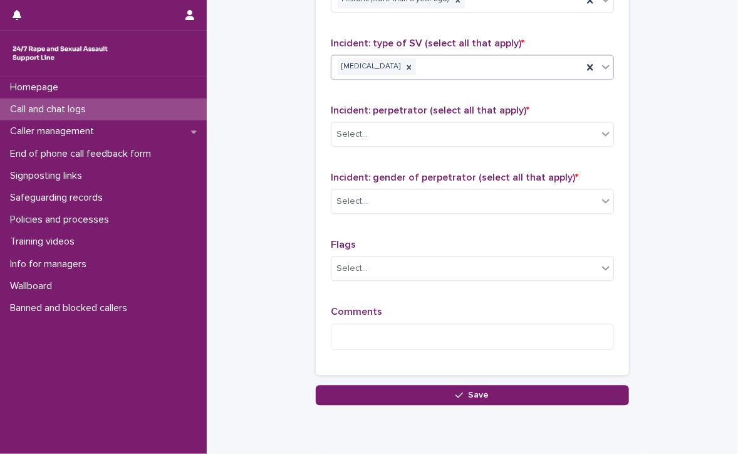
scroll to position [997, 0]
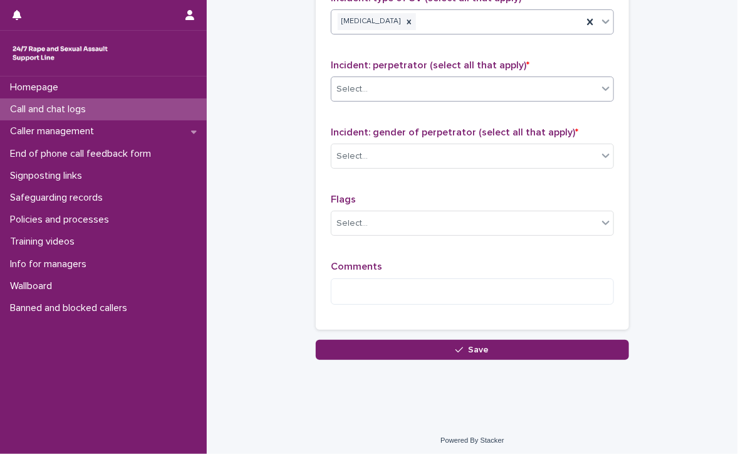
click at [358, 80] on div "Select..." at bounding box center [464, 89] width 266 height 21
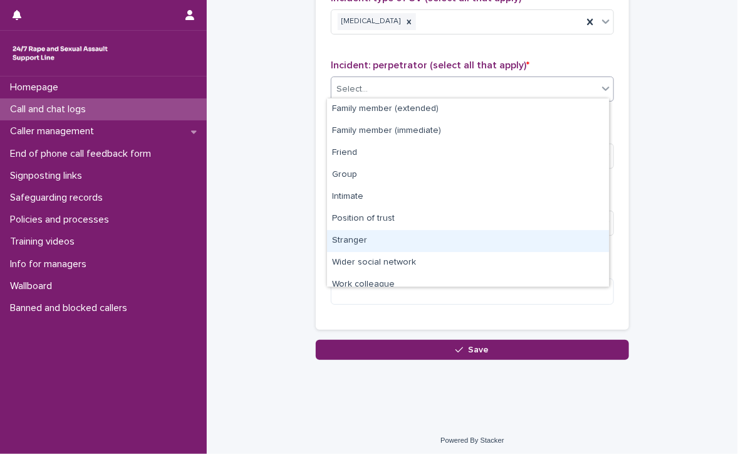
scroll to position [53, 0]
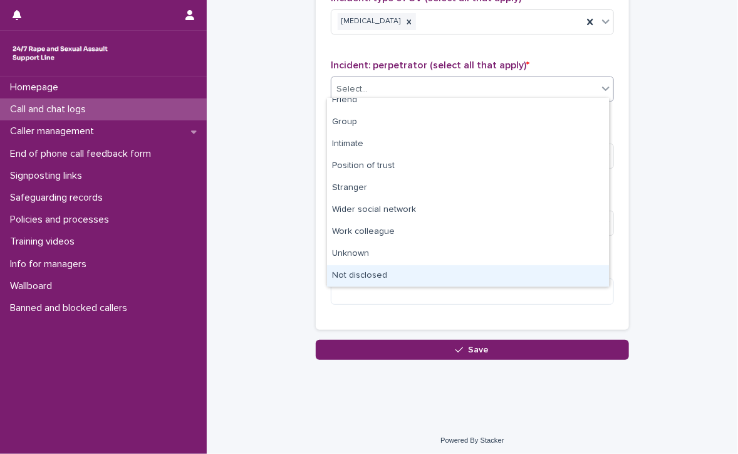
click at [372, 280] on div "Not disclosed" at bounding box center [468, 276] width 282 height 22
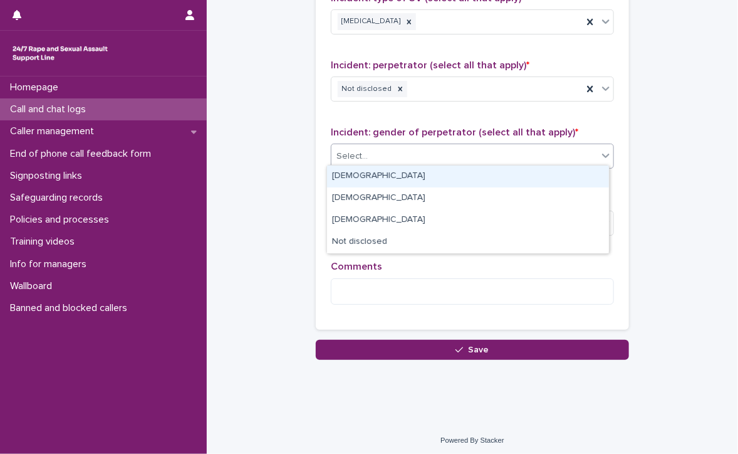
click at [384, 146] on div "Select..." at bounding box center [464, 156] width 266 height 21
click at [388, 174] on div "[DEMOGRAPHIC_DATA]" at bounding box center [468, 176] width 282 height 22
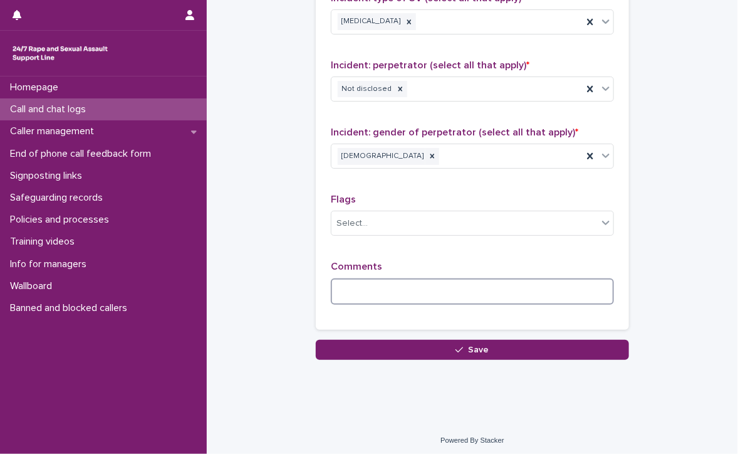
click at [380, 293] on textarea at bounding box center [472, 291] width 283 height 27
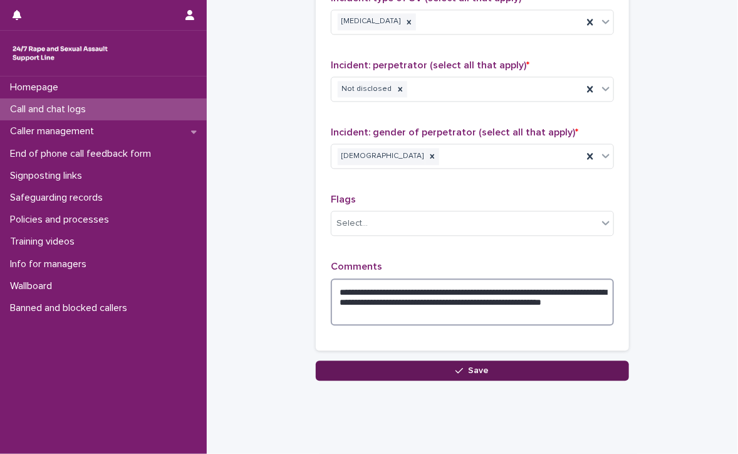
type textarea "**********"
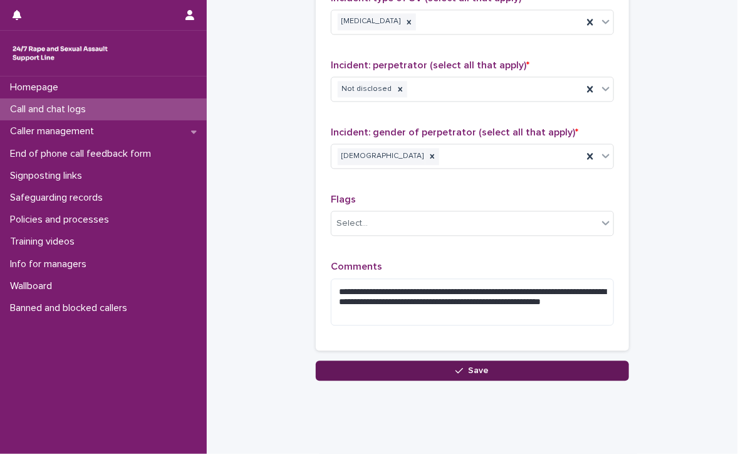
click at [475, 371] on button "Save" at bounding box center [472, 370] width 313 height 20
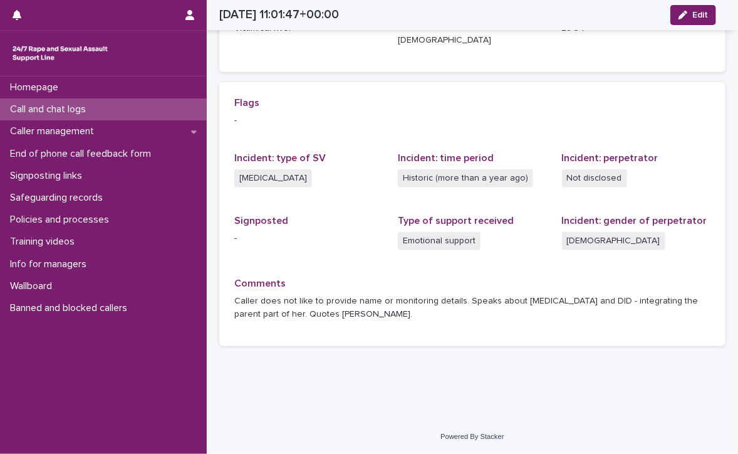
scroll to position [237, 0]
click at [70, 107] on p "Call and chat logs" at bounding box center [50, 109] width 91 height 12
